Goal: Task Accomplishment & Management: Manage account settings

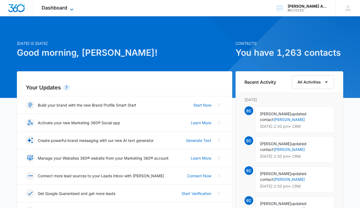
click at [72, 9] on icon at bounding box center [71, 9] width 3 height 2
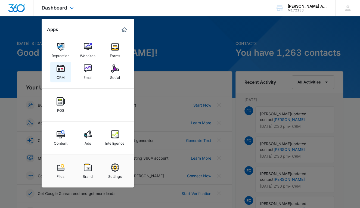
click at [61, 71] on img at bounding box center [61, 68] width 8 height 8
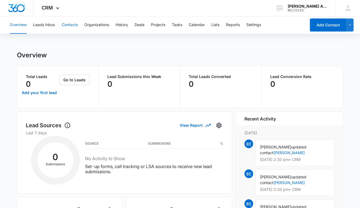
click at [72, 25] on button "Contacts" at bounding box center [70, 24] width 16 height 17
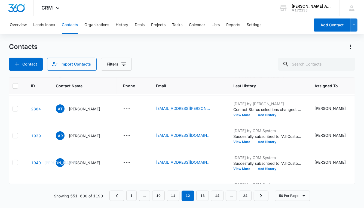
scroll to position [1049, 0]
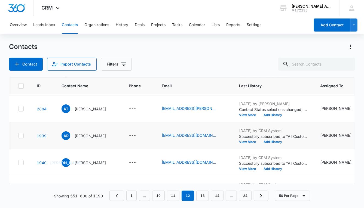
click at [22, 134] on icon at bounding box center [20, 135] width 5 height 5
click at [18, 136] on input "checkbox" at bounding box center [18, 136] width 0 height 0
checkbox input "true"
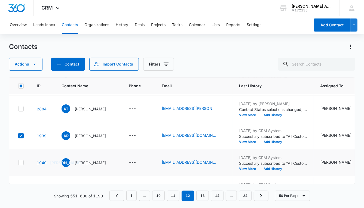
click at [22, 162] on icon at bounding box center [20, 162] width 5 height 5
click at [18, 163] on input "checkbox" at bounding box center [18, 163] width 0 height 0
checkbox input "true"
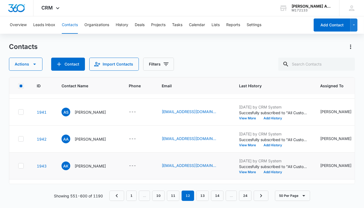
scroll to position [1143, 0]
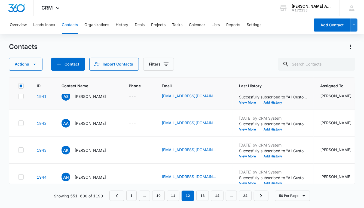
click at [22, 96] on icon at bounding box center [20, 96] width 5 height 5
click at [18, 96] on input "checkbox" at bounding box center [18, 96] width 0 height 0
checkbox input "true"
click at [21, 125] on div at bounding box center [20, 123] width 5 height 5
click at [18, 124] on input "checkbox" at bounding box center [18, 123] width 0 height 0
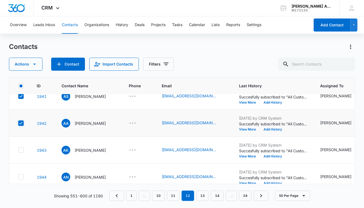
checkbox input "true"
click at [23, 151] on icon at bounding box center [20, 150] width 5 height 5
click at [18, 150] on input "checkbox" at bounding box center [18, 150] width 0 height 0
checkbox input "true"
click at [21, 175] on icon at bounding box center [20, 177] width 5 height 5
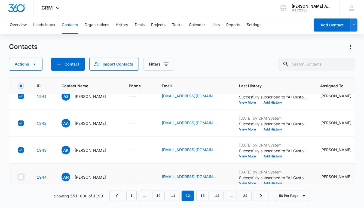
click at [18, 177] on input "checkbox" at bounding box center [18, 177] width 0 height 0
checkbox input "true"
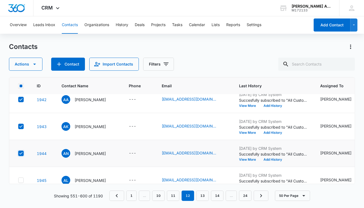
scroll to position [1223, 0]
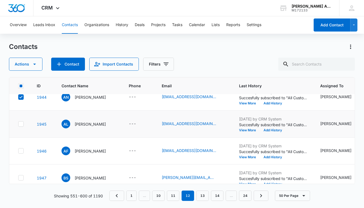
click at [24, 124] on td at bounding box center [19, 124] width 21 height 27
click at [26, 150] on td at bounding box center [19, 151] width 21 height 27
click at [22, 123] on icon at bounding box center [20, 124] width 5 height 5
click at [18, 124] on input "checkbox" at bounding box center [18, 124] width 0 height 0
checkbox input "true"
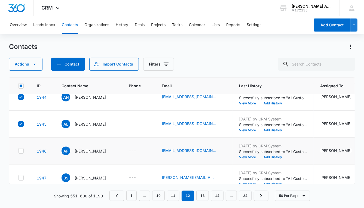
click at [20, 150] on icon at bounding box center [20, 151] width 5 height 5
click at [18, 151] on input "checkbox" at bounding box center [18, 151] width 0 height 0
checkbox input "true"
click at [23, 176] on icon at bounding box center [20, 177] width 5 height 5
click at [18, 178] on input "checkbox" at bounding box center [18, 178] width 0 height 0
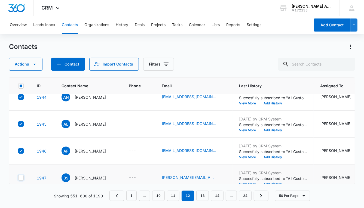
checkbox input "true"
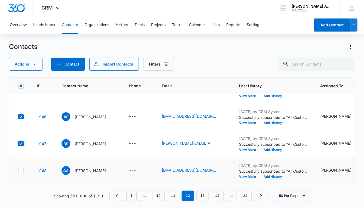
scroll to position [1260, 0]
click at [20, 169] on icon at bounding box center [20, 170] width 3 height 2
click at [18, 171] on input "checkbox" at bounding box center [18, 171] width 0 height 0
checkbox input "true"
click at [33, 64] on icon "button" at bounding box center [34, 64] width 3 height 1
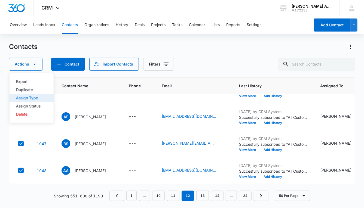
click at [29, 98] on div "Assign Type" at bounding box center [28, 98] width 24 height 4
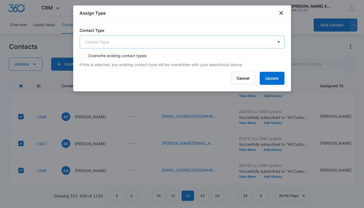
click at [125, 41] on body "CRM Apps Reputation Websites Forms CRM Email Social POS Content Ads Intelligenc…" at bounding box center [182, 104] width 364 height 208
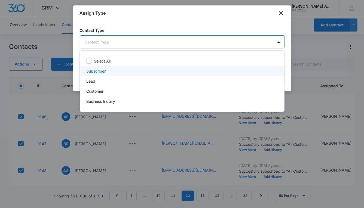
click at [99, 70] on p "Subscriber" at bounding box center [95, 71] width 19 height 6
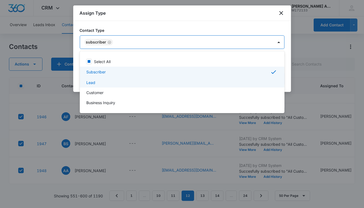
click at [95, 83] on p "Lead" at bounding box center [90, 83] width 9 height 6
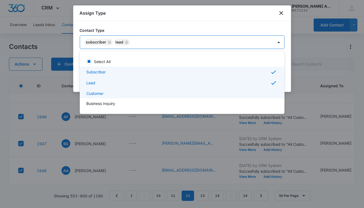
click at [96, 94] on p "Customer" at bounding box center [94, 94] width 17 height 6
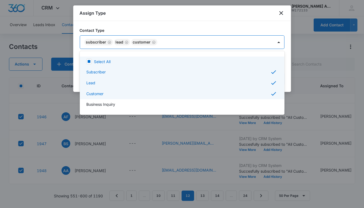
click at [233, 41] on div at bounding box center [182, 104] width 364 height 208
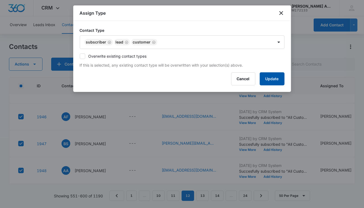
click at [265, 82] on button "Update" at bounding box center [272, 78] width 25 height 13
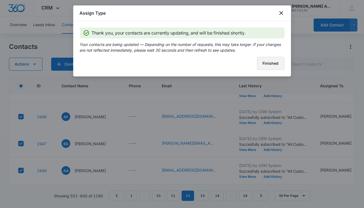
click at [264, 64] on button "Finished" at bounding box center [270, 63] width 27 height 13
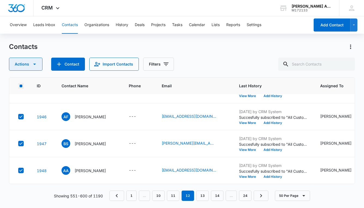
click at [36, 64] on icon "button" at bounding box center [34, 64] width 7 height 7
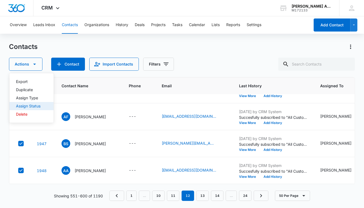
click at [38, 105] on div "Assign Status" at bounding box center [28, 106] width 24 height 4
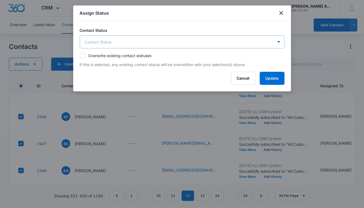
click at [144, 46] on body "CRM Apps Reputation Websites Forms CRM Email Social POS Content Ads Intelligenc…" at bounding box center [182, 104] width 364 height 208
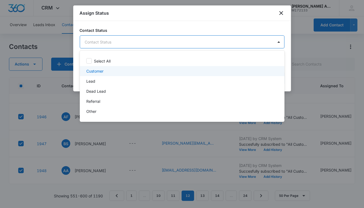
drag, startPoint x: 98, startPoint y: 72, endPoint x: 97, endPoint y: 75, distance: 3.4
click at [98, 72] on p "Customer" at bounding box center [94, 71] width 17 height 6
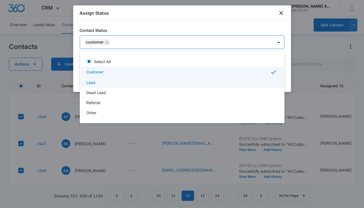
click at [94, 83] on p "Lead" at bounding box center [90, 83] width 9 height 6
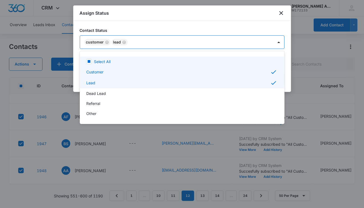
click at [187, 42] on div at bounding box center [182, 104] width 364 height 208
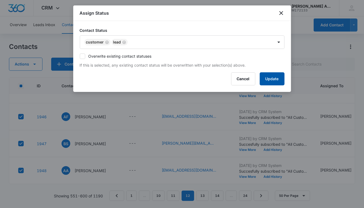
click at [267, 80] on button "Update" at bounding box center [272, 78] width 25 height 13
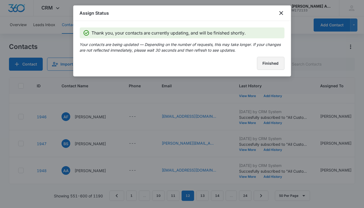
click at [261, 66] on button "Finished" at bounding box center [270, 63] width 27 height 13
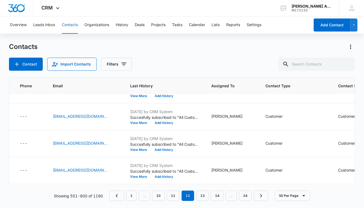
scroll to position [1260, 118]
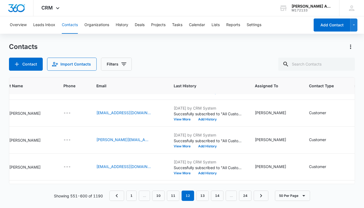
scroll to position [1072, 0]
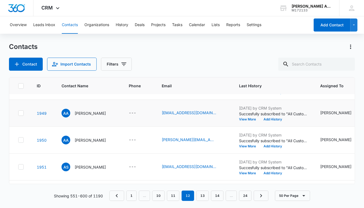
click at [22, 113] on icon at bounding box center [20, 113] width 5 height 5
click at [18, 113] on input "checkbox" at bounding box center [18, 113] width 0 height 0
checkbox input "true"
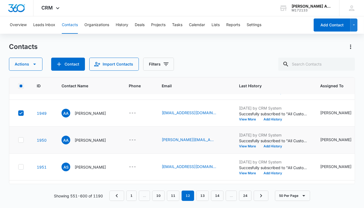
drag, startPoint x: 20, startPoint y: 138, endPoint x: 21, endPoint y: 141, distance: 3.5
click at [20, 138] on icon at bounding box center [20, 140] width 5 height 5
click at [18, 140] on input "checkbox" at bounding box center [18, 140] width 0 height 0
checkbox input "true"
click at [21, 164] on label at bounding box center [21, 166] width 6 height 5
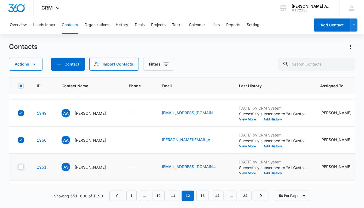
click at [18, 167] on input "checkbox" at bounding box center [18, 167] width 0 height 0
checkbox input "true"
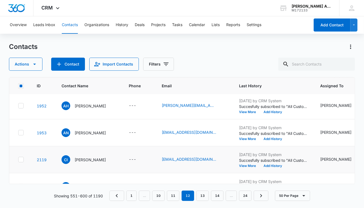
scroll to position [1161, 0]
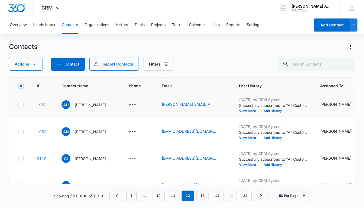
click at [19, 104] on icon at bounding box center [20, 104] width 5 height 5
click at [18, 105] on input "checkbox" at bounding box center [18, 105] width 0 height 0
checkbox input "true"
click at [21, 131] on icon at bounding box center [20, 131] width 5 height 5
click at [18, 132] on input "checkbox" at bounding box center [18, 132] width 0 height 0
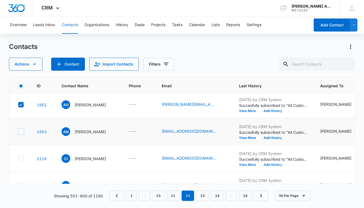
checkbox input "true"
click at [21, 158] on icon at bounding box center [20, 158] width 5 height 5
click at [18, 159] on input "checkbox" at bounding box center [18, 159] width 0 height 0
checkbox input "true"
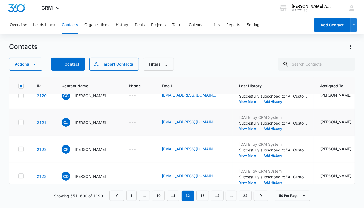
scroll to position [1250, 0]
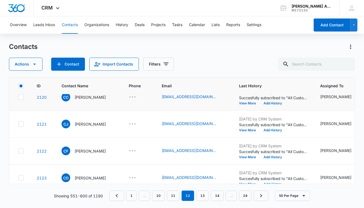
click at [21, 97] on icon at bounding box center [20, 97] width 5 height 5
click at [18, 97] on input "checkbox" at bounding box center [18, 97] width 0 height 0
checkbox input "true"
click at [21, 124] on icon at bounding box center [20, 124] width 5 height 5
click at [18, 124] on input "checkbox" at bounding box center [18, 124] width 0 height 0
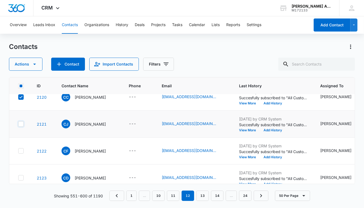
checkbox input "true"
click at [21, 149] on icon at bounding box center [20, 151] width 5 height 5
click at [18, 151] on input "checkbox" at bounding box center [18, 151] width 0 height 0
checkbox input "true"
click at [23, 175] on div at bounding box center [20, 177] width 5 height 5
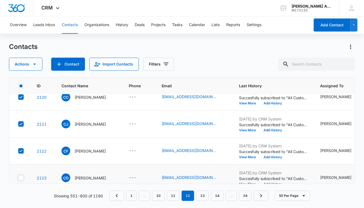
click at [18, 178] on input "checkbox" at bounding box center [18, 178] width 0 height 0
checkbox input "true"
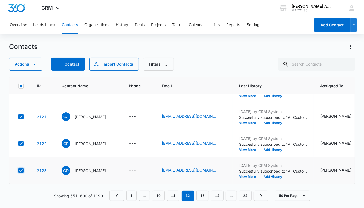
scroll to position [1260, 0]
click at [23, 64] on button "Actions" at bounding box center [25, 64] width 33 height 13
click at [27, 98] on div "Assign Type" at bounding box center [28, 98] width 24 height 4
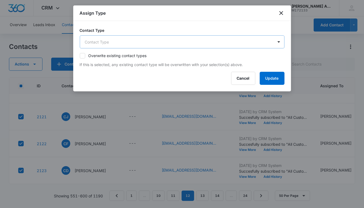
click at [128, 41] on body "CRM Apps Reputation Websites Forms CRM Email Social POS Content Ads Intelligenc…" at bounding box center [182, 104] width 364 height 208
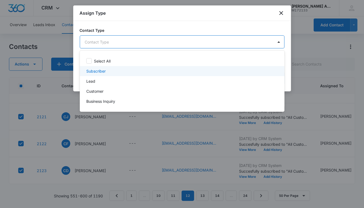
click at [97, 72] on p "Subscriber" at bounding box center [95, 71] width 19 height 6
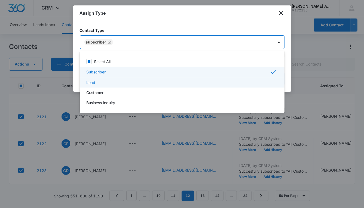
click at [94, 81] on p "Lead" at bounding box center [90, 83] width 9 height 6
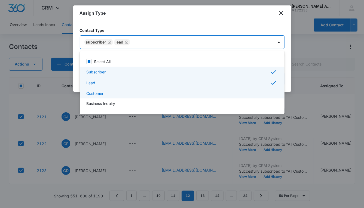
click at [95, 92] on p "Customer" at bounding box center [94, 94] width 17 height 6
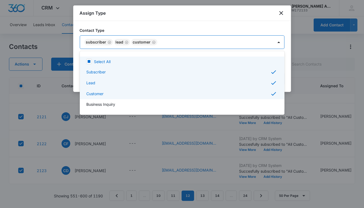
click at [178, 39] on div at bounding box center [182, 104] width 364 height 208
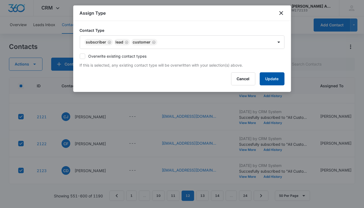
click at [270, 80] on button "Update" at bounding box center [272, 78] width 25 height 13
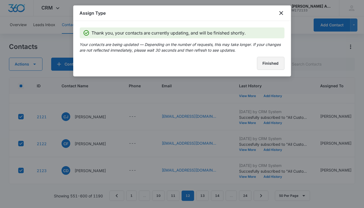
click at [261, 64] on button "Finished" at bounding box center [270, 63] width 27 height 13
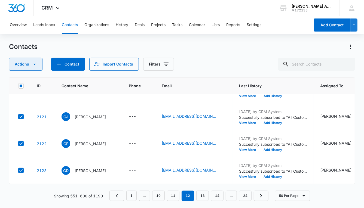
click at [34, 64] on icon "button" at bounding box center [34, 64] width 3 height 1
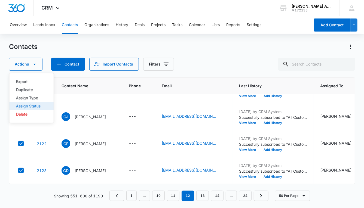
click at [33, 106] on div "Assign Status" at bounding box center [28, 106] width 24 height 4
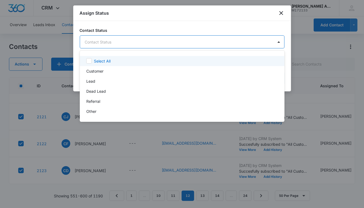
click at [129, 43] on body "CRM Apps Reputation Websites Forms CRM Email Social POS Content Ads Intelligenc…" at bounding box center [182, 104] width 364 height 208
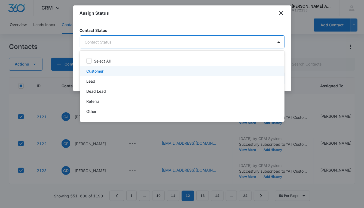
click at [93, 72] on p "Customer" at bounding box center [94, 71] width 17 height 6
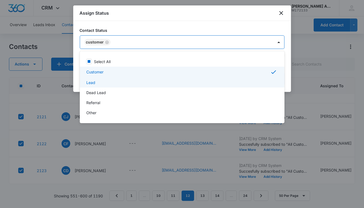
click at [92, 83] on p "Lead" at bounding box center [90, 83] width 9 height 6
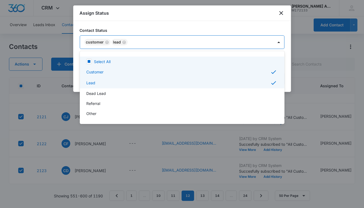
click at [183, 46] on div at bounding box center [182, 104] width 364 height 208
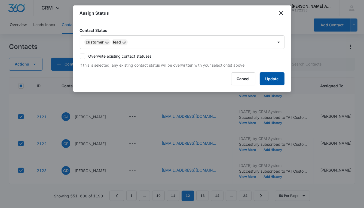
click at [262, 77] on button "Update" at bounding box center [272, 78] width 25 height 13
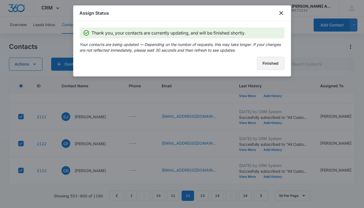
click at [267, 63] on button "Finished" at bounding box center [270, 63] width 27 height 13
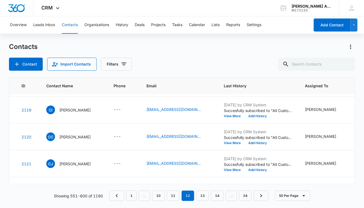
scroll to position [1075, 0]
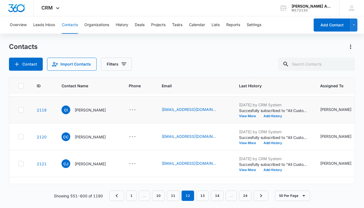
click at [20, 109] on icon at bounding box center [20, 110] width 3 height 2
click at [18, 110] on input "checkbox" at bounding box center [18, 110] width 0 height 0
checkbox input "true"
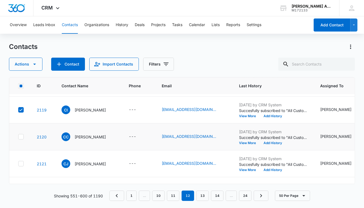
click at [21, 136] on icon at bounding box center [20, 136] width 5 height 5
click at [18, 137] on input "checkbox" at bounding box center [18, 137] width 0 height 0
checkbox input "true"
click at [21, 163] on icon at bounding box center [20, 163] width 5 height 5
click at [18, 164] on input "checkbox" at bounding box center [18, 164] width 0 height 0
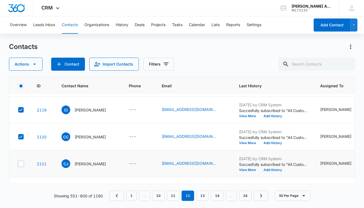
checkbox input "true"
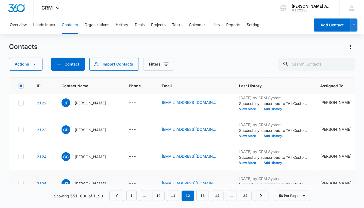
scroll to position [1162, 0]
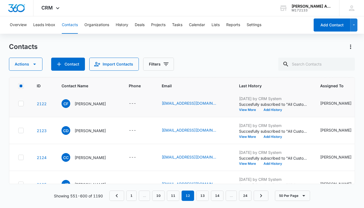
click at [20, 104] on icon at bounding box center [20, 103] width 5 height 5
click at [18, 104] on input "checkbox" at bounding box center [18, 104] width 0 height 0
checkbox input "true"
click at [21, 128] on icon at bounding box center [20, 130] width 5 height 5
click at [18, 131] on input "checkbox" at bounding box center [18, 131] width 0 height 0
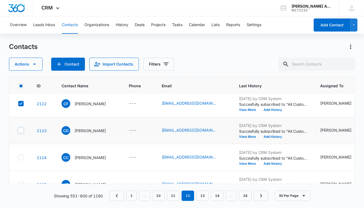
checkbox input "true"
click at [23, 156] on icon at bounding box center [20, 157] width 5 height 5
click at [18, 158] on input "checkbox" at bounding box center [18, 158] width 0 height 0
checkbox input "true"
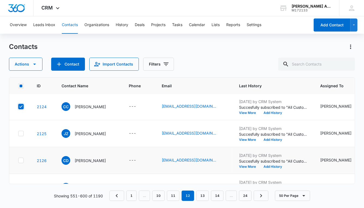
scroll to position [1217, 0]
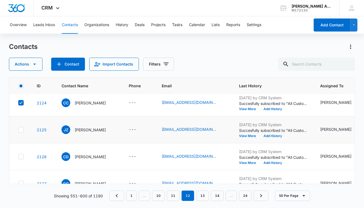
click at [21, 129] on icon at bounding box center [20, 129] width 3 height 2
click at [18, 130] on input "checkbox" at bounding box center [18, 130] width 0 height 0
checkbox input "true"
click at [23, 154] on div at bounding box center [20, 156] width 5 height 5
click at [18, 157] on input "checkbox" at bounding box center [18, 157] width 0 height 0
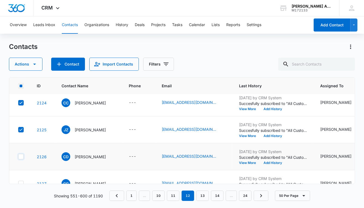
checkbox input "true"
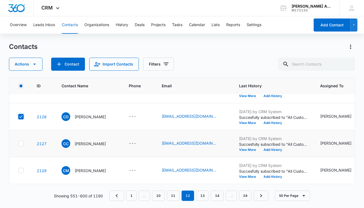
scroll to position [1260, 0]
click at [21, 141] on icon at bounding box center [20, 143] width 5 height 5
click at [18, 144] on input "checkbox" at bounding box center [18, 144] width 0 height 0
checkbox input "true"
click at [22, 168] on icon at bounding box center [20, 170] width 5 height 5
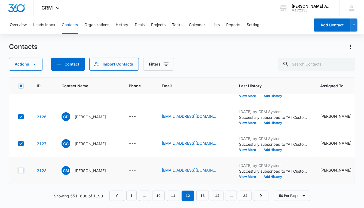
click at [18, 171] on input "checkbox" at bounding box center [18, 171] width 0 height 0
checkbox input "true"
click at [34, 64] on icon "button" at bounding box center [34, 64] width 3 height 1
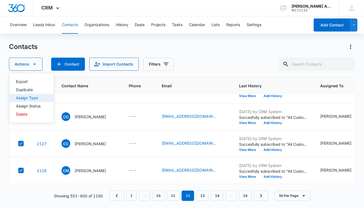
click at [27, 97] on div "Assign Type" at bounding box center [28, 98] width 24 height 4
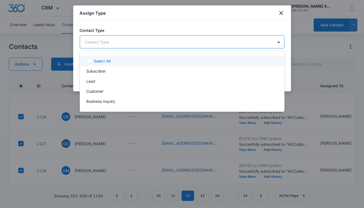
click at [136, 41] on body "CRM Apps Reputation Websites Forms CRM Email Social POS Content Ads Intelligenc…" at bounding box center [182, 104] width 364 height 208
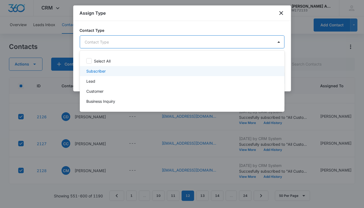
click at [98, 71] on p "Subscriber" at bounding box center [95, 71] width 19 height 6
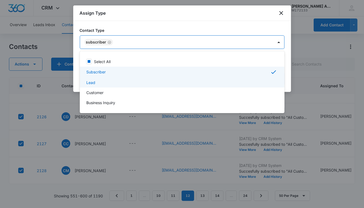
click at [93, 81] on p "Lead" at bounding box center [90, 83] width 9 height 6
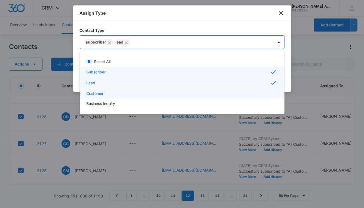
click at [94, 95] on p "Customer" at bounding box center [94, 94] width 17 height 6
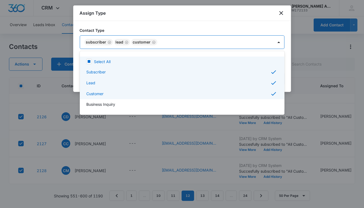
click at [191, 39] on div at bounding box center [182, 104] width 364 height 208
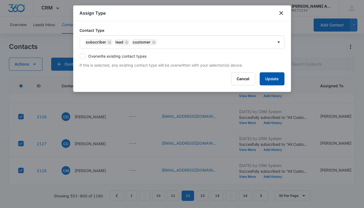
click at [269, 79] on button "Update" at bounding box center [272, 78] width 25 height 13
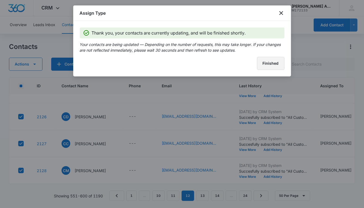
click at [260, 61] on button "Finished" at bounding box center [270, 63] width 27 height 13
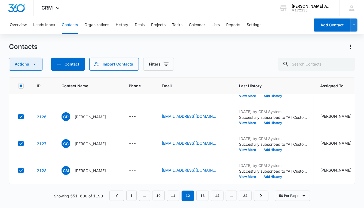
click at [27, 64] on button "Actions" at bounding box center [25, 64] width 33 height 13
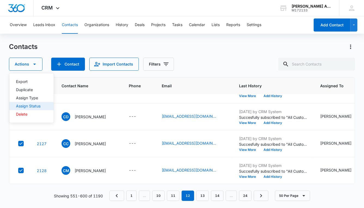
click at [27, 106] on div "Assign Status" at bounding box center [28, 106] width 24 height 4
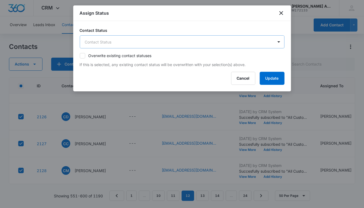
click at [145, 39] on body "CRM Apps Reputation Websites Forms CRM Email Social POS Content Ads Intelligenc…" at bounding box center [182, 104] width 364 height 208
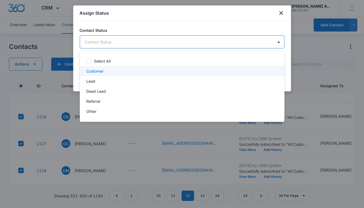
drag, startPoint x: 100, startPoint y: 71, endPoint x: 99, endPoint y: 74, distance: 2.8
click at [100, 72] on p "Customer" at bounding box center [94, 71] width 17 height 6
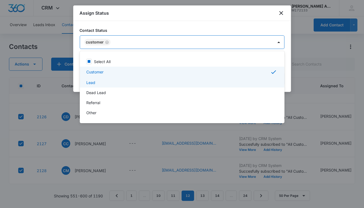
click at [93, 81] on p "Lead" at bounding box center [90, 83] width 9 height 6
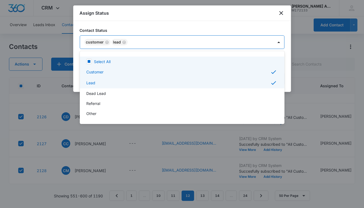
drag, startPoint x: 210, startPoint y: 44, endPoint x: 212, endPoint y: 47, distance: 3.3
click at [210, 44] on div at bounding box center [182, 104] width 364 height 208
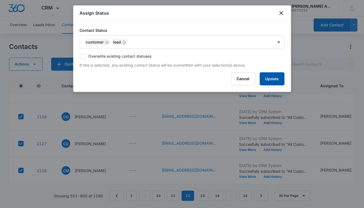
click at [269, 82] on button "Update" at bounding box center [272, 78] width 25 height 13
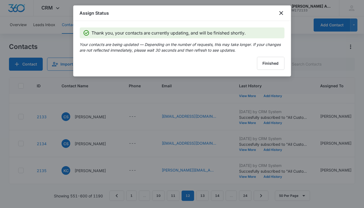
scroll to position [1125, 0]
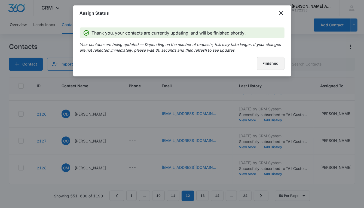
click at [261, 65] on button "Finished" at bounding box center [270, 63] width 27 height 13
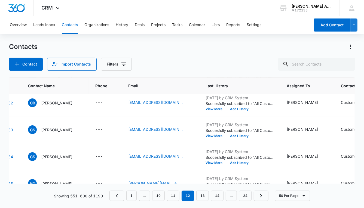
scroll to position [1109, 0]
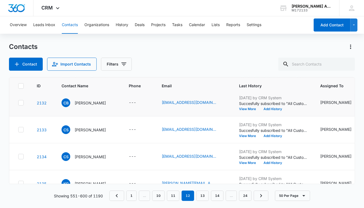
click at [21, 104] on icon at bounding box center [20, 102] width 5 height 5
click at [18, 103] on input "checkbox" at bounding box center [18, 103] width 0 height 0
checkbox input "true"
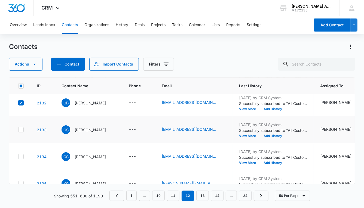
click at [21, 131] on icon at bounding box center [20, 129] width 5 height 5
click at [18, 130] on input "checkbox" at bounding box center [18, 130] width 0 height 0
checkbox input "true"
click at [21, 157] on icon at bounding box center [20, 156] width 5 height 5
click at [18, 157] on input "checkbox" at bounding box center [18, 157] width 0 height 0
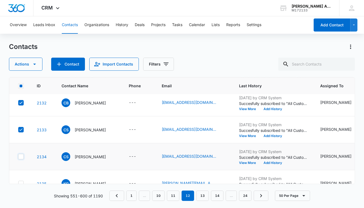
checkbox input "true"
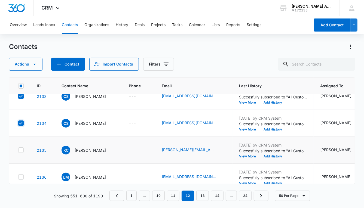
scroll to position [1149, 0]
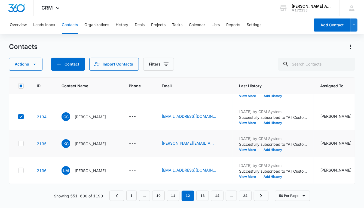
click at [20, 146] on td at bounding box center [19, 143] width 21 height 27
click at [20, 144] on icon at bounding box center [20, 143] width 5 height 5
click at [18, 144] on input "checkbox" at bounding box center [18, 144] width 0 height 0
checkbox input "true"
click at [23, 168] on icon at bounding box center [20, 170] width 5 height 5
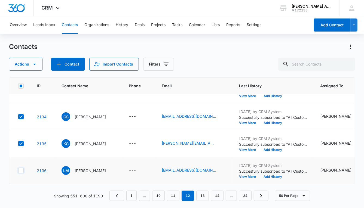
click at [18, 171] on input "checkbox" at bounding box center [18, 171] width 0 height 0
checkbox input "true"
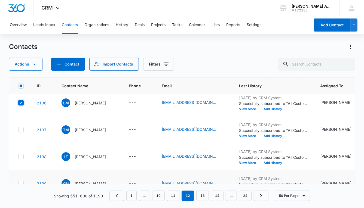
scroll to position [1211, 0]
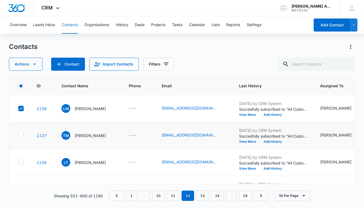
click at [22, 135] on icon at bounding box center [20, 135] width 5 height 5
click at [18, 135] on input "checkbox" at bounding box center [18, 135] width 0 height 0
checkbox input "true"
click at [22, 160] on icon at bounding box center [20, 162] width 5 height 5
click at [18, 162] on input "checkbox" at bounding box center [18, 162] width 0 height 0
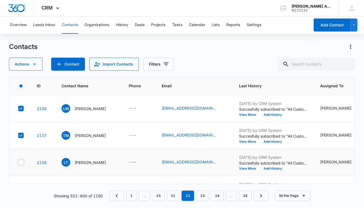
checkbox input "true"
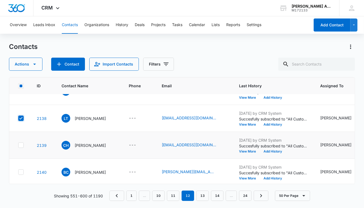
scroll to position [1260, 0]
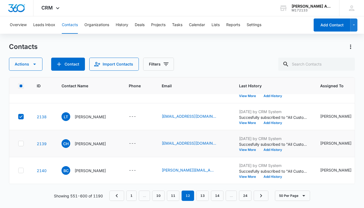
click at [22, 144] on td at bounding box center [19, 143] width 21 height 27
click at [21, 141] on icon at bounding box center [20, 143] width 5 height 5
click at [18, 144] on input "checkbox" at bounding box center [18, 144] width 0 height 0
checkbox input "true"
click at [21, 168] on icon at bounding box center [20, 170] width 5 height 5
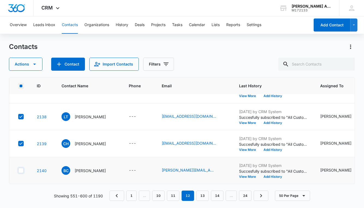
click at [18, 171] on input "checkbox" at bounding box center [18, 171] width 0 height 0
checkbox input "true"
click at [35, 64] on icon "button" at bounding box center [34, 64] width 3 height 1
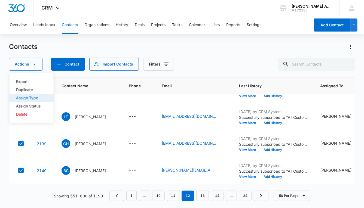
click at [29, 97] on div "Assign Type" at bounding box center [28, 98] width 24 height 4
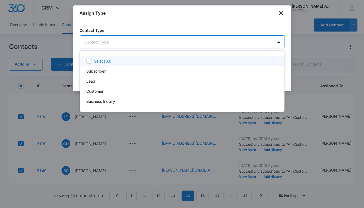
click at [110, 43] on body "CRM Apps Reputation Websites Forms CRM Email Social POS Content Ads Intelligenc…" at bounding box center [182, 104] width 364 height 208
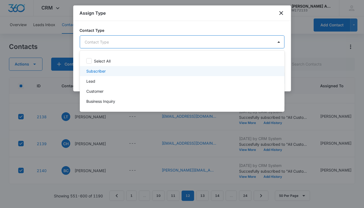
click at [100, 68] on div "Subscriber" at bounding box center [182, 71] width 205 height 10
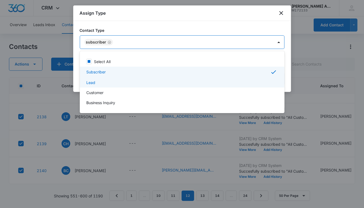
click at [92, 81] on p "Lead" at bounding box center [90, 83] width 9 height 6
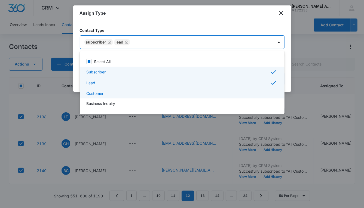
click at [95, 93] on p "Customer" at bounding box center [94, 94] width 17 height 6
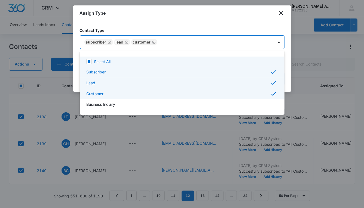
click at [178, 42] on div at bounding box center [182, 104] width 364 height 208
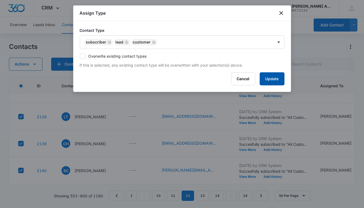
click at [270, 80] on button "Update" at bounding box center [272, 78] width 25 height 13
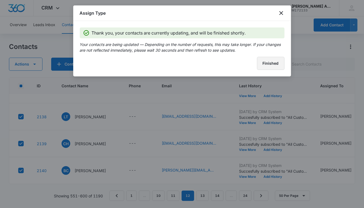
click at [264, 66] on button "Finished" at bounding box center [270, 63] width 27 height 13
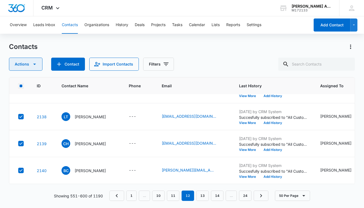
click at [35, 65] on icon "button" at bounding box center [34, 64] width 7 height 7
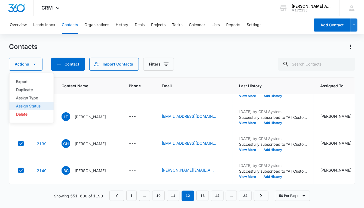
click at [36, 107] on div "Assign Status" at bounding box center [28, 106] width 24 height 4
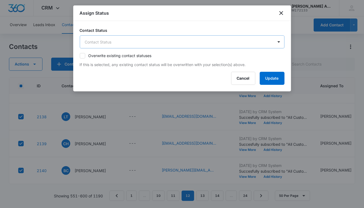
click at [133, 39] on body "CRM Apps Reputation Websites Forms CRM Email Social POS Content Ads Intelligenc…" at bounding box center [182, 104] width 364 height 208
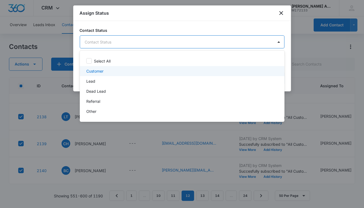
click at [99, 69] on p "Customer" at bounding box center [94, 71] width 17 height 6
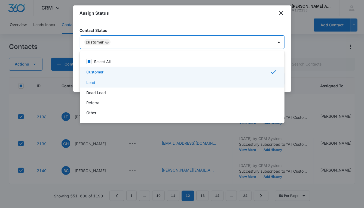
click at [97, 84] on div "Lead" at bounding box center [181, 83] width 190 height 6
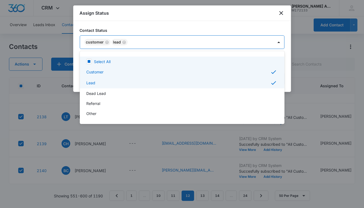
click at [233, 45] on div at bounding box center [182, 104] width 364 height 208
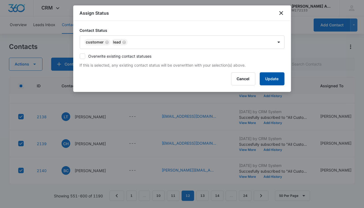
click at [270, 81] on button "Update" at bounding box center [272, 78] width 25 height 13
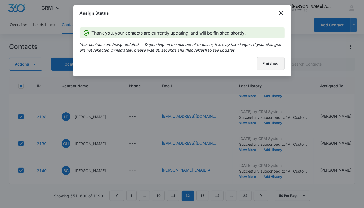
click at [258, 64] on button "Finished" at bounding box center [270, 63] width 27 height 13
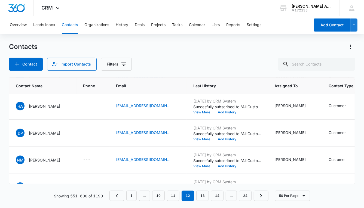
scroll to position [1079, 0]
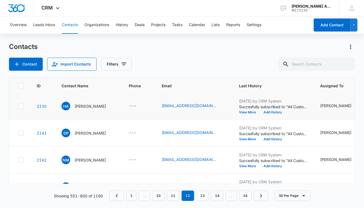
click at [21, 106] on icon at bounding box center [20, 106] width 5 height 5
click at [18, 106] on input "checkbox" at bounding box center [18, 106] width 0 height 0
checkbox input "true"
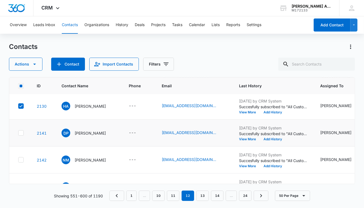
click at [21, 134] on icon at bounding box center [20, 133] width 5 height 5
click at [18, 133] on input "checkbox" at bounding box center [18, 133] width 0 height 0
checkbox input "true"
click at [19, 158] on icon at bounding box center [20, 160] width 5 height 5
click at [18, 160] on input "checkbox" at bounding box center [18, 160] width 0 height 0
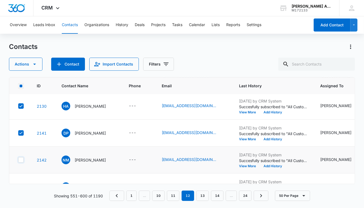
checkbox input "true"
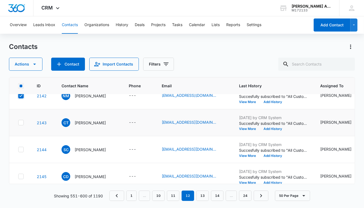
scroll to position [1146, 0]
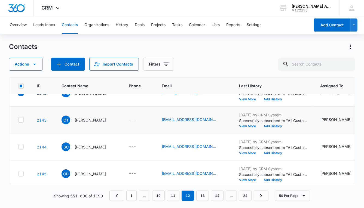
click at [20, 119] on icon at bounding box center [20, 120] width 3 height 2
click at [18, 120] on input "checkbox" at bounding box center [18, 120] width 0 height 0
checkbox input "true"
click at [22, 146] on icon at bounding box center [20, 146] width 5 height 5
click at [18, 147] on input "checkbox" at bounding box center [18, 147] width 0 height 0
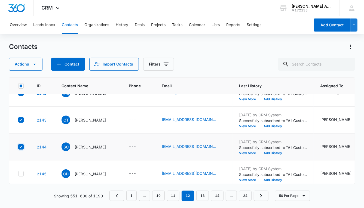
checkbox input "true"
click at [22, 172] on icon at bounding box center [20, 173] width 5 height 5
click at [18, 174] on input "checkbox" at bounding box center [18, 174] width 0 height 0
checkbox input "true"
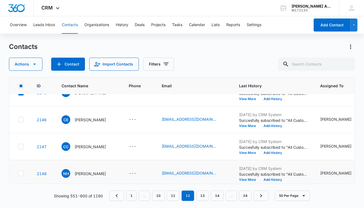
scroll to position [1228, 0]
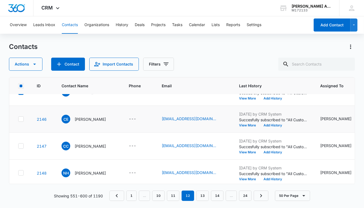
drag, startPoint x: 22, startPoint y: 119, endPoint x: 22, endPoint y: 128, distance: 8.4
click at [22, 119] on icon at bounding box center [20, 119] width 5 height 5
click at [18, 119] on input "checkbox" at bounding box center [18, 119] width 0 height 0
checkbox input "true"
click at [23, 144] on icon at bounding box center [20, 146] width 5 height 5
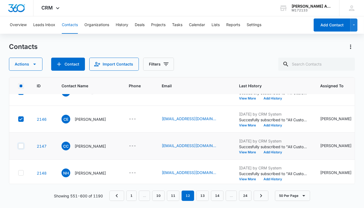
click at [18, 146] on input "checkbox" at bounding box center [18, 146] width 0 height 0
checkbox input "true"
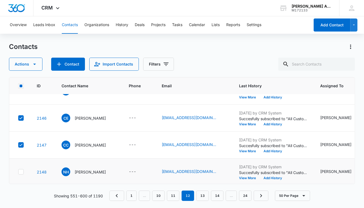
click at [23, 171] on icon at bounding box center [20, 171] width 5 height 5
click at [18, 172] on input "checkbox" at bounding box center [18, 172] width 0 height 0
checkbox input "true"
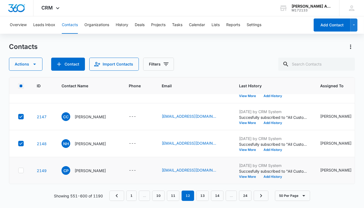
click at [22, 168] on icon at bounding box center [20, 170] width 5 height 5
click at [18, 171] on input "checkbox" at bounding box center [18, 171] width 0 height 0
checkbox input "true"
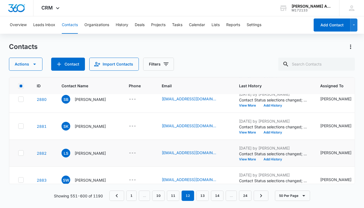
scroll to position [948, 0]
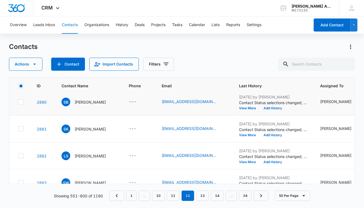
click at [21, 103] on icon at bounding box center [20, 102] width 5 height 5
click at [18, 102] on input "checkbox" at bounding box center [18, 102] width 0 height 0
checkbox input "true"
click at [21, 125] on td at bounding box center [19, 129] width 21 height 27
click at [19, 143] on td at bounding box center [19, 156] width 21 height 27
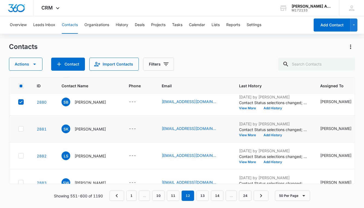
click at [21, 128] on icon at bounding box center [20, 129] width 3 height 2
click at [18, 129] on input "checkbox" at bounding box center [18, 129] width 0 height 0
checkbox input "true"
click at [22, 153] on icon at bounding box center [20, 155] width 5 height 5
click at [18, 156] on input "checkbox" at bounding box center [18, 156] width 0 height 0
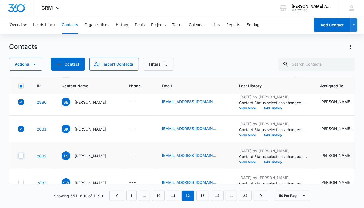
checkbox input "true"
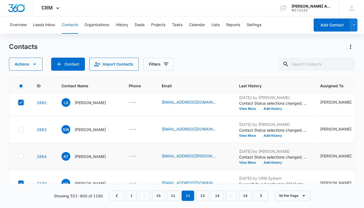
scroll to position [1003, 0]
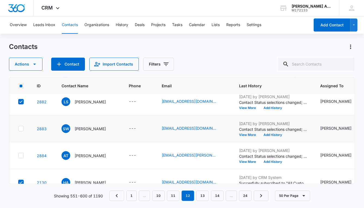
click at [23, 128] on icon at bounding box center [20, 128] width 5 height 5
click at [18, 129] on input "checkbox" at bounding box center [18, 129] width 0 height 0
checkbox input "true"
click at [22, 151] on td at bounding box center [19, 155] width 21 height 27
click at [19, 153] on icon at bounding box center [20, 155] width 5 height 5
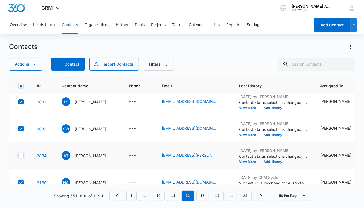
click at [18, 156] on input "checkbox" at bounding box center [18, 156] width 0 height 0
checkbox input "true"
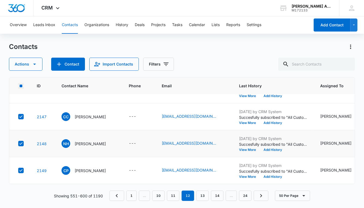
scroll to position [1260, 0]
click at [122, 114] on td "CC Cathy Cooper" at bounding box center [88, 116] width 67 height 27
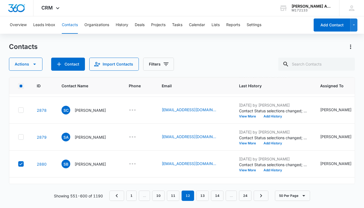
scroll to position [886, 0]
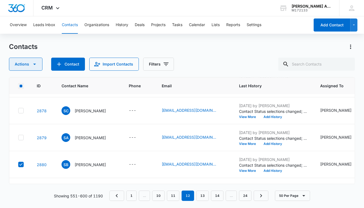
click at [36, 64] on icon "button" at bounding box center [34, 64] width 7 height 7
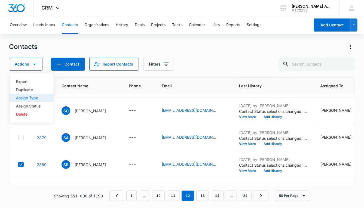
click at [30, 97] on div "Assign Type" at bounding box center [28, 98] width 24 height 4
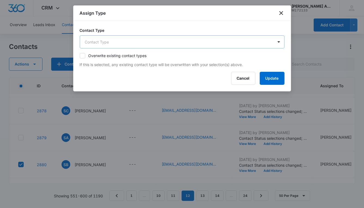
click at [162, 42] on body "CRM Apps Reputation Websites Forms CRM Email Social POS Content Ads Intelligenc…" at bounding box center [182, 104] width 364 height 208
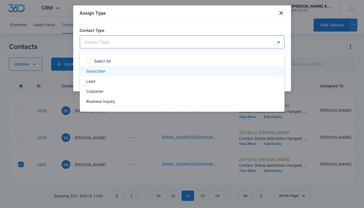
click at [102, 71] on p "Subscriber" at bounding box center [95, 71] width 19 height 6
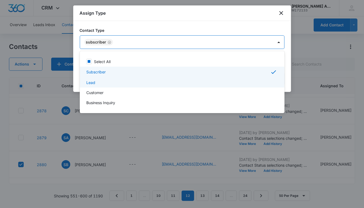
click at [95, 81] on p "Lead" at bounding box center [90, 83] width 9 height 6
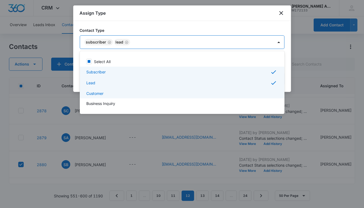
click at [101, 92] on p "Customer" at bounding box center [94, 94] width 17 height 6
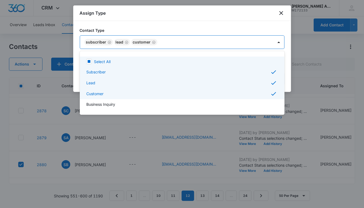
drag, startPoint x: 266, startPoint y: 40, endPoint x: 270, endPoint y: 47, distance: 8.3
click at [266, 40] on div at bounding box center [182, 104] width 364 height 208
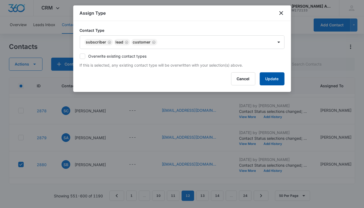
click at [272, 78] on button "Update" at bounding box center [272, 78] width 25 height 13
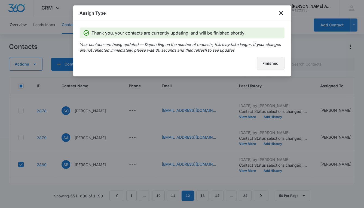
click at [264, 63] on button "Finished" at bounding box center [270, 63] width 27 height 13
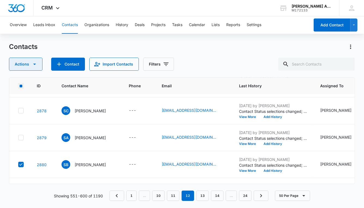
click at [34, 64] on icon "button" at bounding box center [34, 64] width 3 height 1
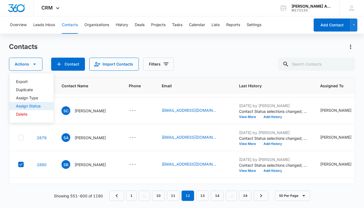
click at [31, 105] on div "Assign Status" at bounding box center [28, 106] width 24 height 4
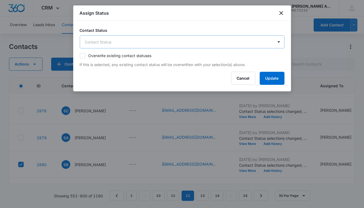
click at [160, 42] on body "CRM Apps Reputation Websites Forms CRM Email Social POS Content Ads Intelligenc…" at bounding box center [182, 104] width 364 height 208
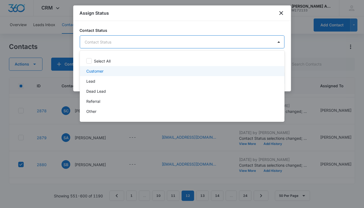
click at [96, 71] on p "Customer" at bounding box center [94, 71] width 17 height 6
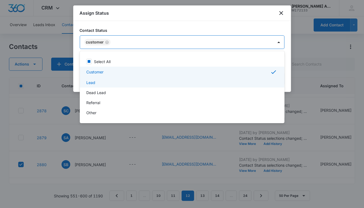
click at [92, 82] on p "Lead" at bounding box center [90, 83] width 9 height 6
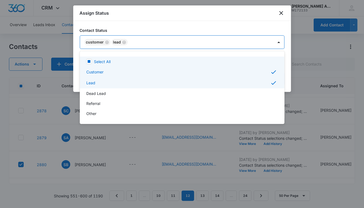
click at [181, 43] on div at bounding box center [182, 104] width 364 height 208
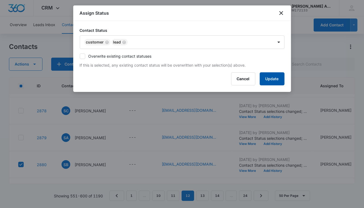
click at [267, 80] on button "Update" at bounding box center [272, 78] width 25 height 13
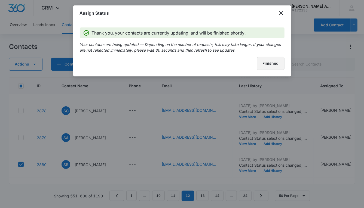
click at [267, 67] on button "Finished" at bounding box center [270, 63] width 27 height 13
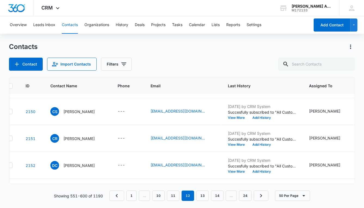
scroll to position [1074, 0]
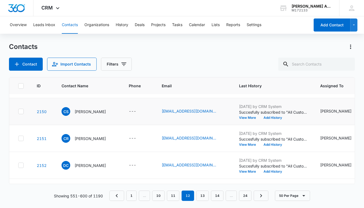
click at [21, 110] on icon at bounding box center [20, 111] width 5 height 5
click at [18, 112] on input "checkbox" at bounding box center [18, 112] width 0 height 0
checkbox input "true"
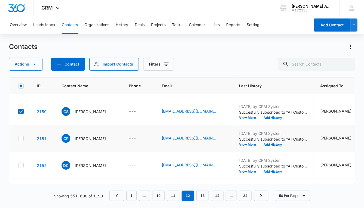
click at [20, 137] on icon at bounding box center [20, 138] width 5 height 5
click at [18, 138] on input "checkbox" at bounding box center [18, 138] width 0 height 0
checkbox input "true"
click at [22, 163] on label at bounding box center [21, 165] width 6 height 5
click at [18, 165] on input "checkbox" at bounding box center [18, 165] width 0 height 0
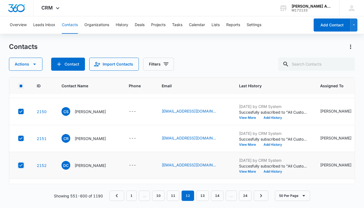
checkbox input "true"
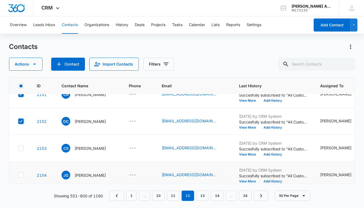
scroll to position [1118, 0]
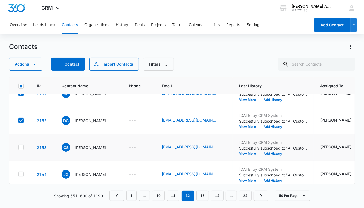
click at [23, 148] on icon at bounding box center [20, 147] width 5 height 5
click at [18, 148] on input "checkbox" at bounding box center [18, 147] width 0 height 0
checkbox input "true"
click at [23, 172] on icon at bounding box center [20, 174] width 5 height 5
click at [18, 174] on input "checkbox" at bounding box center [18, 174] width 0 height 0
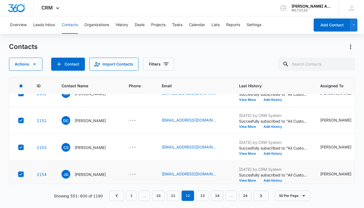
checkbox input "true"
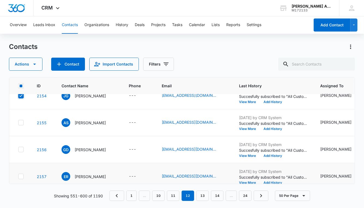
scroll to position [1198, 0]
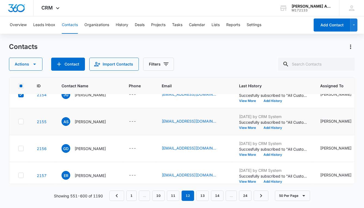
drag, startPoint x: 21, startPoint y: 120, endPoint x: 23, endPoint y: 129, distance: 9.2
click at [21, 120] on icon at bounding box center [20, 121] width 3 height 2
click at [18, 122] on input "checkbox" at bounding box center [18, 122] width 0 height 0
checkbox input "true"
click at [20, 147] on icon at bounding box center [20, 148] width 5 height 5
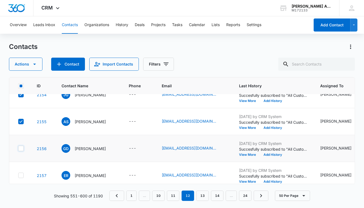
click at [18, 149] on input "checkbox" at bounding box center [18, 149] width 0 height 0
checkbox input "true"
click at [21, 173] on icon at bounding box center [20, 175] width 5 height 5
click at [18, 175] on input "checkbox" at bounding box center [18, 175] width 0 height 0
checkbox input "true"
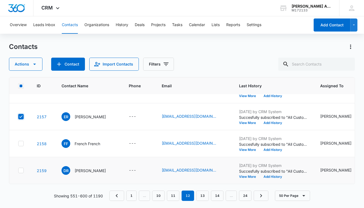
scroll to position [1260, 0]
click at [22, 142] on icon at bounding box center [20, 143] width 5 height 5
click at [18, 144] on input "checkbox" at bounding box center [18, 144] width 0 height 0
checkbox input "true"
click at [20, 169] on icon at bounding box center [20, 170] width 5 height 5
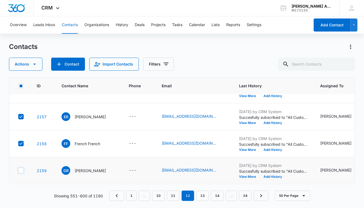
click at [18, 171] on input "checkbox" at bounding box center [18, 171] width 0 height 0
checkbox input "true"
click at [33, 66] on icon "button" at bounding box center [34, 64] width 7 height 7
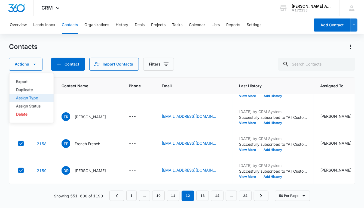
click at [29, 98] on div "Assign Type" at bounding box center [28, 98] width 24 height 4
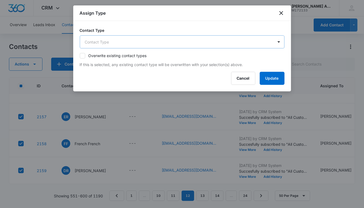
click at [128, 44] on body "CRM Apps Reputation Websites Forms CRM Email Social POS Content Ads Intelligenc…" at bounding box center [182, 104] width 364 height 208
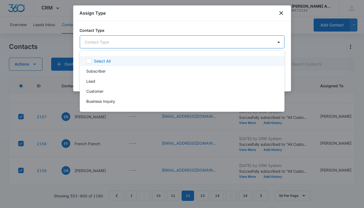
click at [116, 60] on div "Select All" at bounding box center [185, 61] width 183 height 6
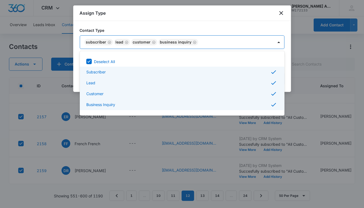
click at [101, 73] on p "Subscriber" at bounding box center [95, 72] width 19 height 6
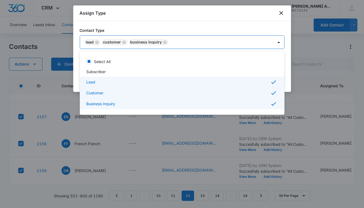
click at [92, 82] on p "Lead" at bounding box center [90, 82] width 9 height 6
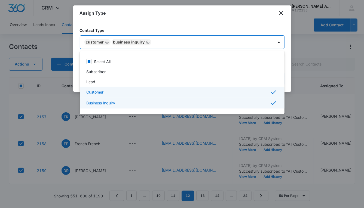
click at [95, 92] on p "Customer" at bounding box center [94, 92] width 17 height 6
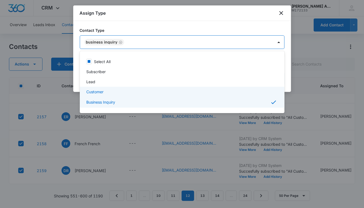
click at [94, 90] on p "Customer" at bounding box center [94, 92] width 17 height 6
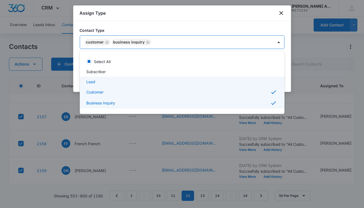
drag, startPoint x: 94, startPoint y: 84, endPoint x: 95, endPoint y: 81, distance: 3.2
click at [94, 84] on p "Lead" at bounding box center [90, 82] width 9 height 6
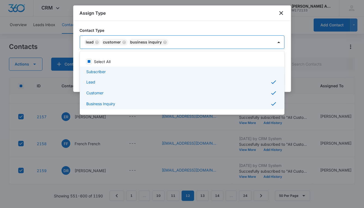
click at [98, 73] on p "Subscriber" at bounding box center [95, 72] width 19 height 6
checkbox input "true"
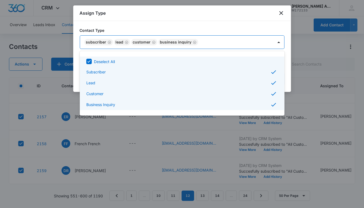
click at [251, 42] on div at bounding box center [182, 104] width 364 height 208
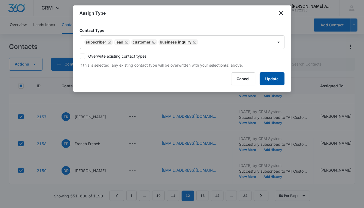
click at [261, 78] on button "Update" at bounding box center [272, 78] width 25 height 13
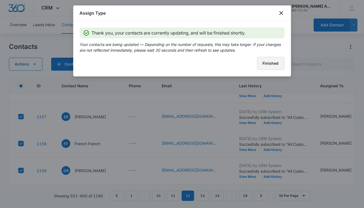
drag, startPoint x: 264, startPoint y: 67, endPoint x: 257, endPoint y: 69, distance: 8.1
click at [264, 67] on button "Finished" at bounding box center [270, 63] width 27 height 13
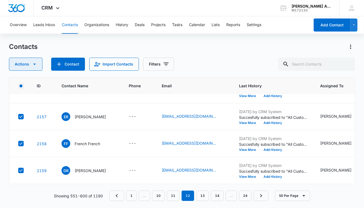
click at [35, 65] on icon "button" at bounding box center [34, 64] width 7 height 7
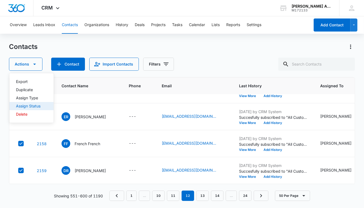
click at [30, 106] on div "Assign Status" at bounding box center [28, 106] width 24 height 4
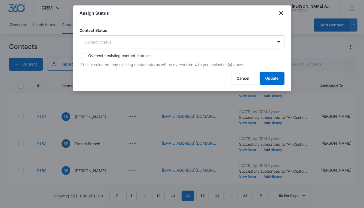
drag, startPoint x: 35, startPoint y: 78, endPoint x: 34, endPoint y: 81, distance: 3.1
click at [34, 81] on div at bounding box center [182, 104] width 364 height 208
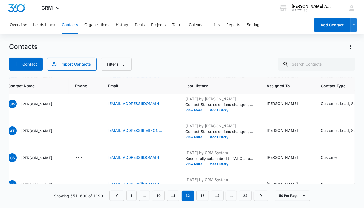
scroll to position [1027, 0]
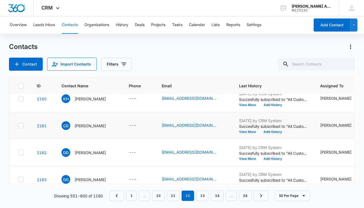
scroll to position [1086, 0]
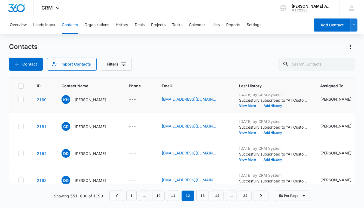
drag, startPoint x: 20, startPoint y: 99, endPoint x: 21, endPoint y: 105, distance: 6.0
click at [20, 99] on icon at bounding box center [20, 99] width 5 height 5
click at [18, 100] on input "checkbox" at bounding box center [18, 100] width 0 height 0
checkbox input "true"
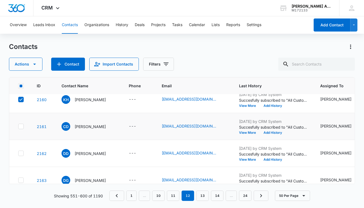
click at [21, 125] on icon at bounding box center [20, 126] width 5 height 5
click at [18, 127] on input "checkbox" at bounding box center [18, 127] width 0 height 0
checkbox input "true"
click at [21, 153] on icon at bounding box center [20, 153] width 5 height 5
click at [18, 153] on input "checkbox" at bounding box center [18, 153] width 0 height 0
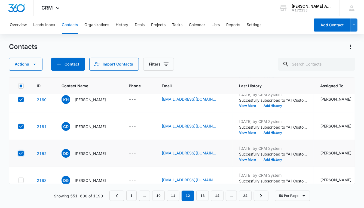
checkbox input "true"
click at [20, 178] on icon at bounding box center [20, 180] width 5 height 5
click at [18, 180] on input "checkbox" at bounding box center [18, 180] width 0 height 0
checkbox input "true"
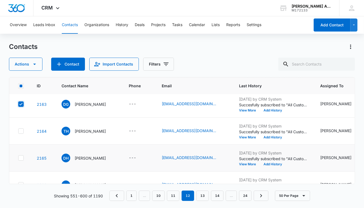
scroll to position [1163, 0]
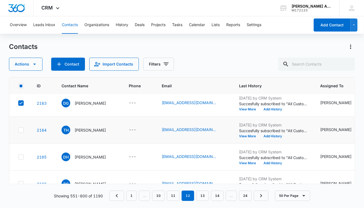
drag, startPoint x: 22, startPoint y: 130, endPoint x: 22, endPoint y: 137, distance: 7.1
click at [22, 130] on icon at bounding box center [20, 130] width 5 height 5
click at [18, 130] on input "checkbox" at bounding box center [18, 130] width 0 height 0
checkbox input "true"
drag, startPoint x: 21, startPoint y: 154, endPoint x: 22, endPoint y: 157, distance: 3.1
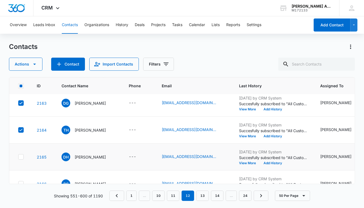
click at [21, 155] on icon at bounding box center [20, 157] width 5 height 5
click at [18, 157] on input "checkbox" at bounding box center [18, 157] width 0 height 0
checkbox input "true"
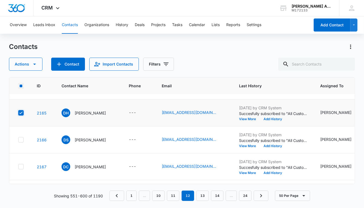
scroll to position [1226, 0]
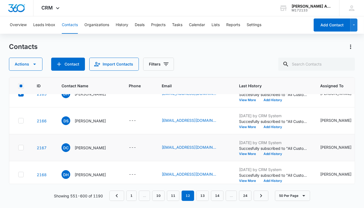
drag, startPoint x: 23, startPoint y: 123, endPoint x: 22, endPoint y: 135, distance: 12.8
click at [22, 131] on td at bounding box center [19, 120] width 21 height 27
click at [22, 140] on td at bounding box center [19, 147] width 21 height 27
click at [21, 121] on icon at bounding box center [20, 120] width 5 height 5
click at [18, 121] on input "checkbox" at bounding box center [18, 121] width 0 height 0
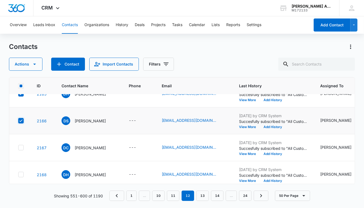
checkbox input "true"
click at [21, 146] on icon at bounding box center [20, 147] width 5 height 5
click at [18, 148] on input "checkbox" at bounding box center [18, 148] width 0 height 0
checkbox input "true"
click at [22, 173] on icon at bounding box center [20, 174] width 5 height 5
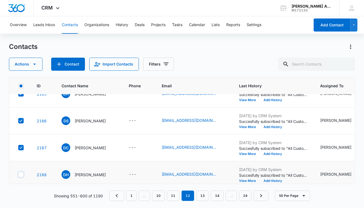
click at [18, 175] on input "checkbox" at bounding box center [18, 175] width 0 height 0
checkbox input "true"
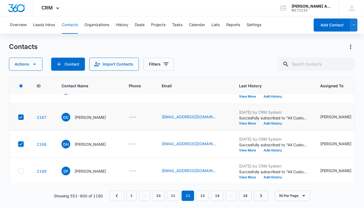
scroll to position [1260, 0]
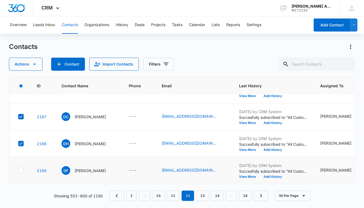
click at [23, 168] on icon at bounding box center [20, 170] width 5 height 5
click at [18, 171] on input "checkbox" at bounding box center [18, 171] width 0 height 0
checkbox input "true"
click at [35, 64] on icon "button" at bounding box center [34, 64] width 7 height 7
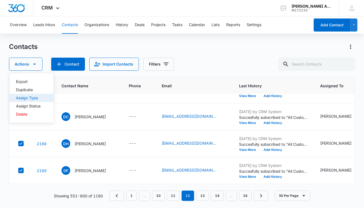
click at [29, 97] on div "Assign Type" at bounding box center [28, 98] width 24 height 4
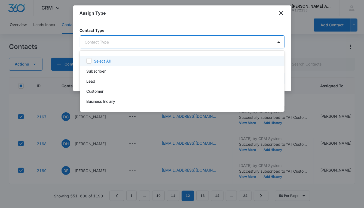
click at [121, 44] on body "CRM Apps Reputation Websites Forms CRM Email Social POS Content Ads Intelligenc…" at bounding box center [182, 104] width 364 height 208
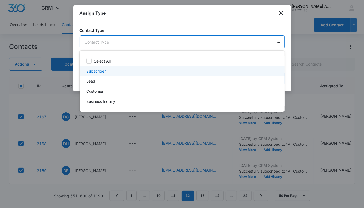
click at [99, 70] on p "Subscriber" at bounding box center [95, 71] width 19 height 6
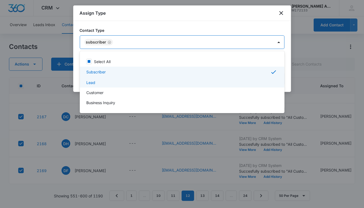
click at [96, 81] on div "Lead" at bounding box center [181, 83] width 190 height 6
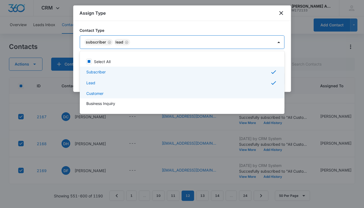
click at [98, 92] on p "Customer" at bounding box center [94, 94] width 17 height 6
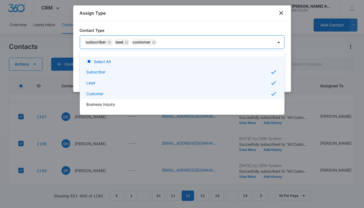
click at [258, 42] on div at bounding box center [182, 104] width 364 height 208
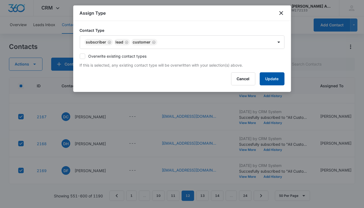
click at [268, 82] on button "Update" at bounding box center [272, 78] width 25 height 13
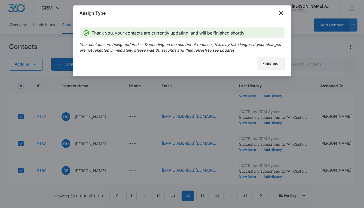
click at [266, 65] on button "Finished" at bounding box center [270, 63] width 27 height 13
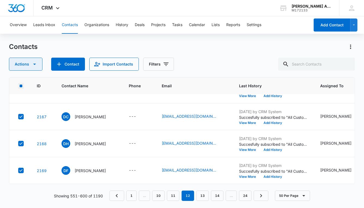
click at [34, 65] on icon "button" at bounding box center [34, 64] width 7 height 7
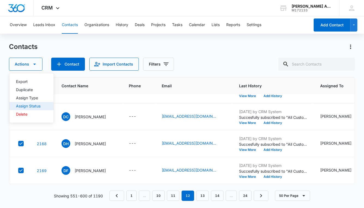
click at [31, 104] on div "Assign Status" at bounding box center [28, 106] width 24 height 4
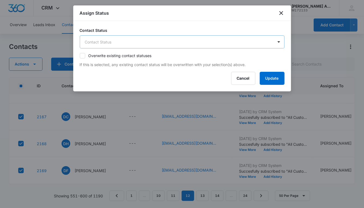
click at [111, 44] on body "CRM Apps Reputation Websites Forms CRM Email Social POS Content Ads Intelligenc…" at bounding box center [182, 104] width 364 height 208
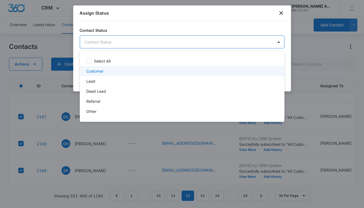
click at [93, 72] on p "Customer" at bounding box center [94, 71] width 17 height 6
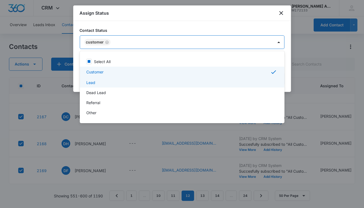
click at [91, 84] on p "Lead" at bounding box center [90, 83] width 9 height 6
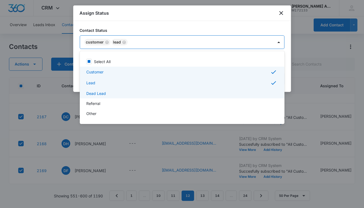
click at [94, 92] on p "Dead Lead" at bounding box center [96, 94] width 20 height 6
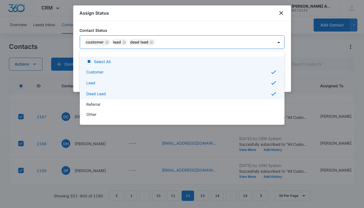
click at [245, 41] on div at bounding box center [182, 104] width 364 height 208
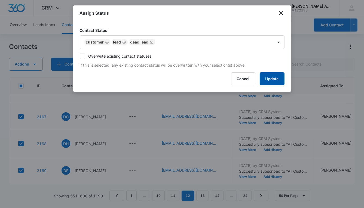
click at [264, 79] on button "Update" at bounding box center [272, 78] width 25 height 13
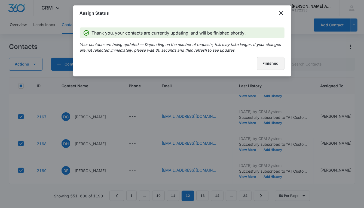
click at [260, 66] on button "Finished" at bounding box center [270, 63] width 27 height 13
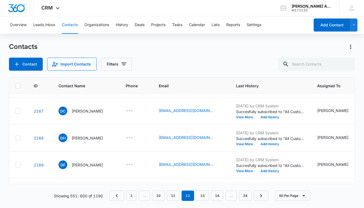
scroll to position [1074, 0]
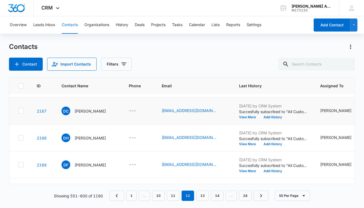
click at [22, 110] on icon at bounding box center [20, 111] width 5 height 5
click at [18, 111] on input "checkbox" at bounding box center [18, 111] width 0 height 0
checkbox input "true"
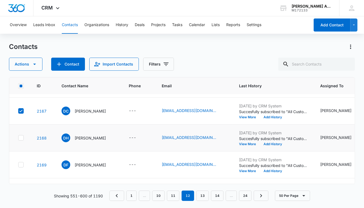
click at [23, 141] on td at bounding box center [19, 138] width 21 height 27
click at [21, 137] on icon at bounding box center [20, 138] width 3 height 2
click at [18, 138] on input "checkbox" at bounding box center [18, 138] width 0 height 0
checkbox input "true"
click at [21, 162] on icon at bounding box center [20, 164] width 5 height 5
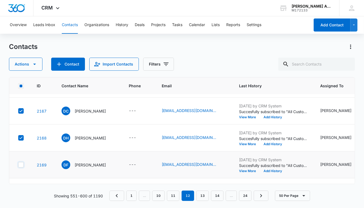
click at [18, 165] on input "checkbox" at bounding box center [18, 165] width 0 height 0
checkbox input "true"
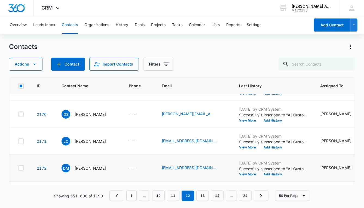
scroll to position [1153, 0]
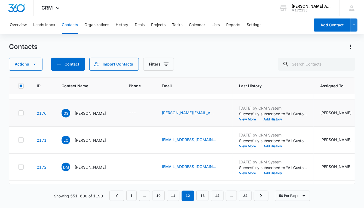
click at [20, 112] on icon at bounding box center [20, 113] width 3 height 2
click at [18, 113] on input "checkbox" at bounding box center [18, 113] width 0 height 0
checkbox input "true"
click at [21, 139] on icon at bounding box center [20, 140] width 3 height 2
click at [18, 140] on input "checkbox" at bounding box center [18, 140] width 0 height 0
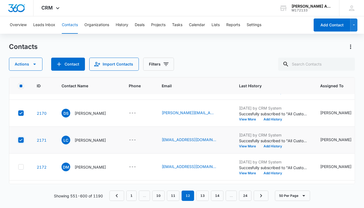
checkbox input "true"
click at [21, 165] on icon at bounding box center [20, 167] width 5 height 5
click at [18, 167] on input "checkbox" at bounding box center [18, 167] width 0 height 0
checkbox input "true"
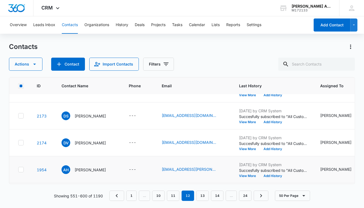
scroll to position [1232, 0]
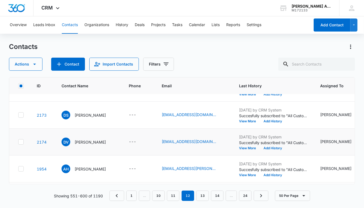
drag, startPoint x: 21, startPoint y: 116, endPoint x: 21, endPoint y: 133, distance: 17.1
click at [21, 118] on td at bounding box center [19, 115] width 21 height 27
click at [21, 143] on icon at bounding box center [20, 142] width 5 height 5
click at [18, 142] on input "checkbox" at bounding box center [18, 142] width 0 height 0
checkbox input "true"
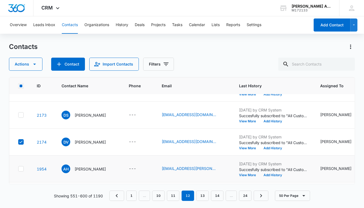
click at [23, 168] on icon at bounding box center [20, 168] width 5 height 5
click at [18, 169] on input "checkbox" at bounding box center [18, 169] width 0 height 0
checkbox input "true"
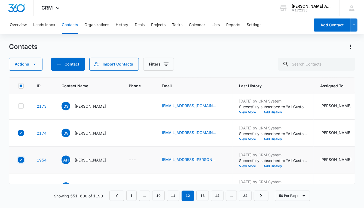
scroll to position [1260, 0]
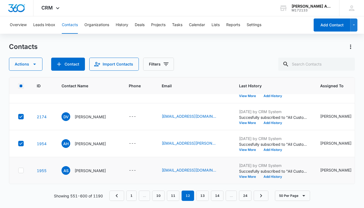
click at [20, 169] on icon at bounding box center [20, 170] width 3 height 2
click at [18, 171] on input "checkbox" at bounding box center [18, 171] width 0 height 0
checkbox input "true"
click at [26, 66] on button "Actions" at bounding box center [25, 64] width 33 height 13
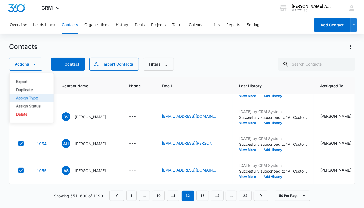
click at [29, 96] on div "Assign Type" at bounding box center [28, 98] width 24 height 4
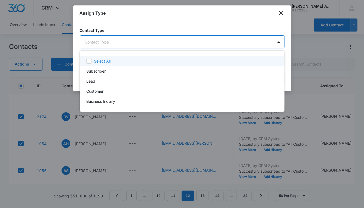
click at [137, 40] on body "CRM Apps Reputation Websites Forms CRM Email Social POS Content Ads Intelligenc…" at bounding box center [182, 104] width 364 height 208
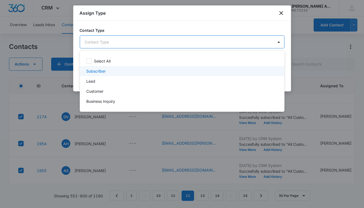
click at [104, 72] on p "Subscriber" at bounding box center [95, 71] width 19 height 6
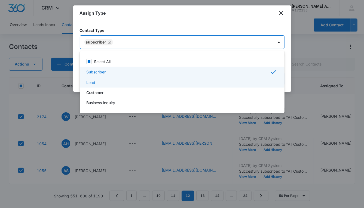
click at [98, 84] on div "Lead" at bounding box center [181, 83] width 190 height 6
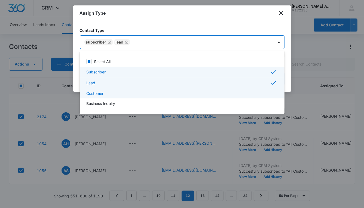
click at [100, 93] on p "Customer" at bounding box center [94, 94] width 17 height 6
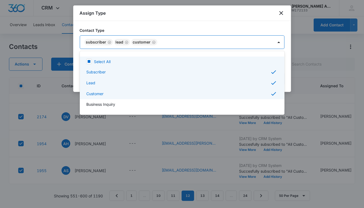
click at [178, 41] on div at bounding box center [182, 104] width 364 height 208
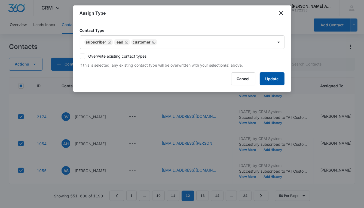
click at [267, 79] on button "Update" at bounding box center [272, 78] width 25 height 13
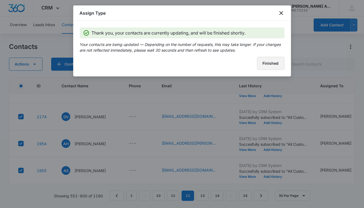
click at [266, 64] on button "Finished" at bounding box center [270, 63] width 27 height 13
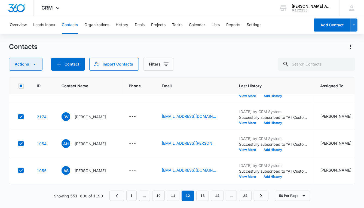
click at [34, 65] on icon "button" at bounding box center [34, 64] width 7 height 7
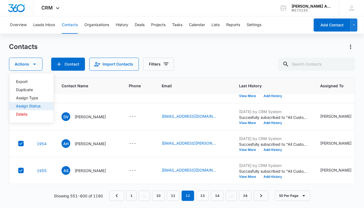
click at [37, 106] on div "Assign Status" at bounding box center [28, 106] width 24 height 4
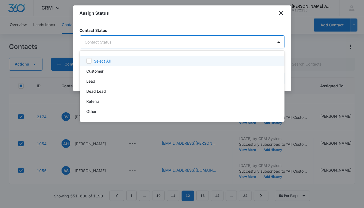
click at [155, 39] on body "CRM Apps Reputation Websites Forms CRM Email Social POS Content Ads Intelligenc…" at bounding box center [182, 104] width 364 height 208
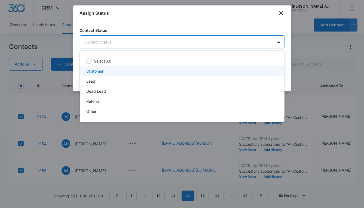
click at [101, 72] on p "Customer" at bounding box center [94, 71] width 17 height 6
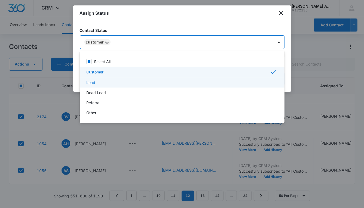
click at [95, 84] on div "Lead" at bounding box center [181, 83] width 190 height 6
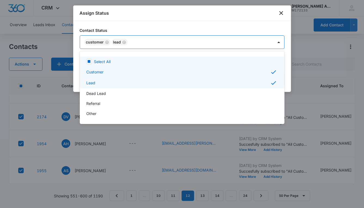
click at [194, 44] on div at bounding box center [182, 104] width 364 height 208
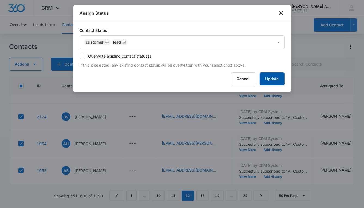
click at [262, 76] on button "Update" at bounding box center [272, 78] width 25 height 13
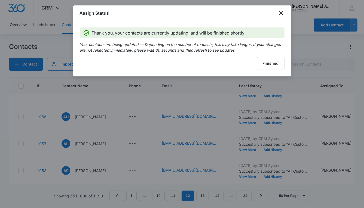
scroll to position [1179, 0]
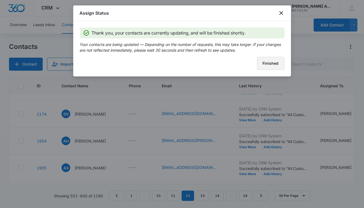
click at [270, 66] on button "Finished" at bounding box center [270, 63] width 27 height 13
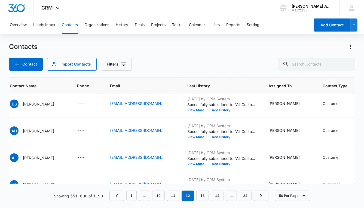
scroll to position [1081, 0]
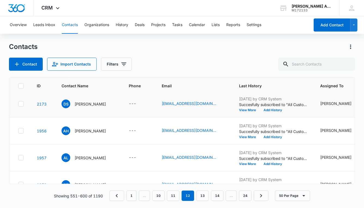
click at [20, 103] on icon at bounding box center [20, 104] width 3 height 2
click at [18, 104] on input "checkbox" at bounding box center [18, 104] width 0 height 0
checkbox input "true"
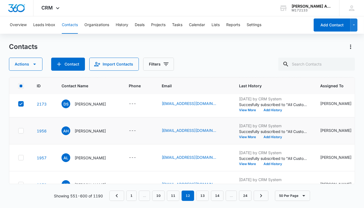
click at [20, 129] on icon at bounding box center [20, 130] width 5 height 5
click at [18, 131] on input "checkbox" at bounding box center [18, 131] width 0 height 0
checkbox input "true"
click at [19, 156] on icon at bounding box center [20, 157] width 5 height 5
click at [18, 158] on input "checkbox" at bounding box center [18, 158] width 0 height 0
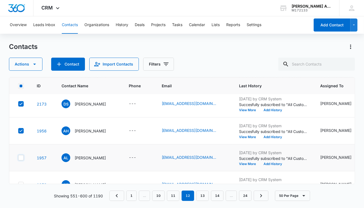
checkbox input "true"
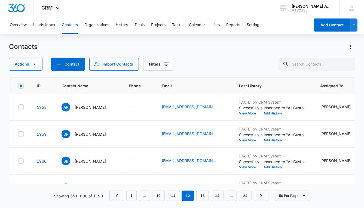
scroll to position [1148, 0]
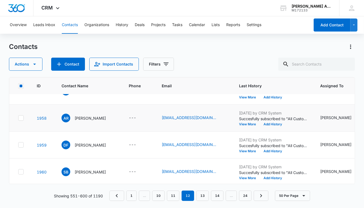
click at [20, 118] on icon at bounding box center [20, 118] width 3 height 2
click at [18, 118] on input "checkbox" at bounding box center [18, 118] width 0 height 0
checkbox input "true"
drag, startPoint x: 20, startPoint y: 143, endPoint x: 20, endPoint y: 146, distance: 2.8
click at [20, 143] on icon at bounding box center [20, 145] width 5 height 5
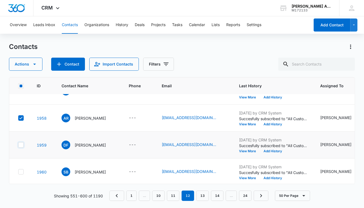
click at [18, 145] on input "checkbox" at bounding box center [18, 145] width 0 height 0
checkbox input "true"
click at [22, 169] on icon at bounding box center [20, 171] width 5 height 5
click at [18, 172] on input "checkbox" at bounding box center [18, 172] width 0 height 0
checkbox input "true"
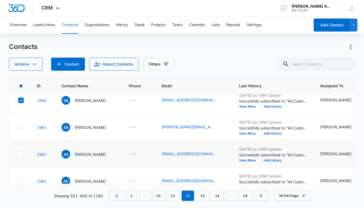
scroll to position [1220, 0]
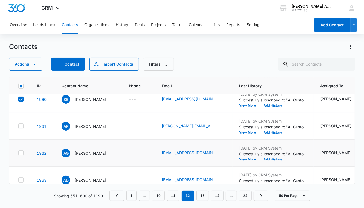
drag, startPoint x: 22, startPoint y: 127, endPoint x: 21, endPoint y: 139, distance: 12.0
click at [21, 129] on td at bounding box center [19, 126] width 21 height 27
drag, startPoint x: 21, startPoint y: 153, endPoint x: 21, endPoint y: 158, distance: 4.6
click at [21, 153] on icon at bounding box center [20, 153] width 5 height 5
click at [18, 153] on input "checkbox" at bounding box center [18, 153] width 0 height 0
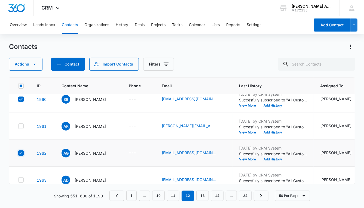
checkbox input "true"
click at [21, 126] on icon at bounding box center [20, 126] width 5 height 5
click at [18, 126] on input "checkbox" at bounding box center [18, 126] width 0 height 0
checkbox input "true"
click at [21, 178] on icon at bounding box center [20, 180] width 5 height 5
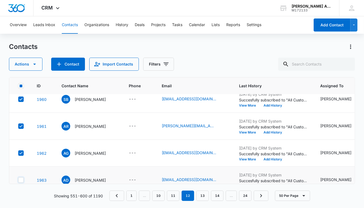
click at [18, 180] on input "checkbox" at bounding box center [18, 180] width 0 height 0
checkbox input "true"
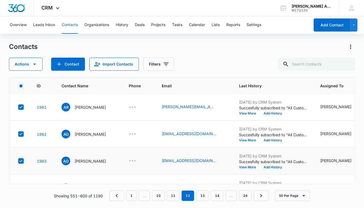
scroll to position [1260, 0]
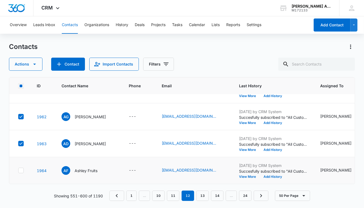
click at [24, 168] on td at bounding box center [19, 170] width 21 height 27
click at [21, 169] on icon at bounding box center [20, 170] width 3 height 2
click at [18, 171] on input "checkbox" at bounding box center [18, 171] width 0 height 0
checkbox input "true"
click at [24, 61] on button "Actions" at bounding box center [25, 64] width 33 height 13
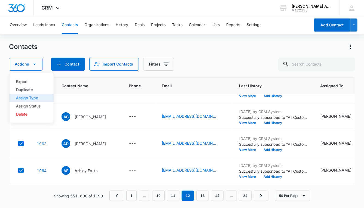
click at [30, 98] on div "Assign Type" at bounding box center [28, 98] width 24 height 4
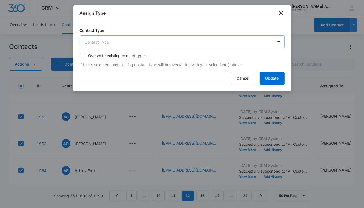
click at [117, 41] on body "CRM Apps Reputation Websites Forms CRM Email Social POS Content Ads Intelligenc…" at bounding box center [182, 104] width 364 height 208
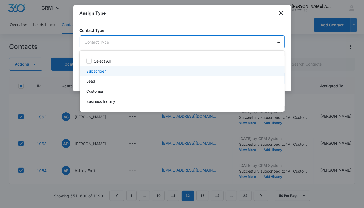
click at [94, 72] on p "Subscriber" at bounding box center [95, 71] width 19 height 6
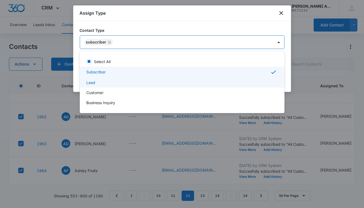
click at [91, 84] on p "Lead" at bounding box center [90, 83] width 9 height 6
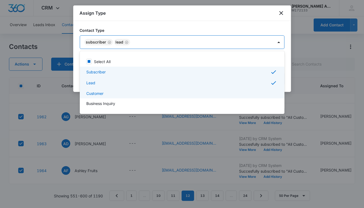
click at [92, 94] on p "Customer" at bounding box center [94, 94] width 17 height 6
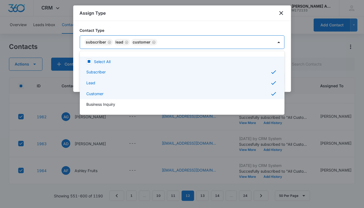
click at [172, 38] on div at bounding box center [182, 104] width 364 height 208
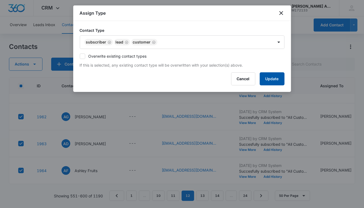
click at [262, 76] on button "Update" at bounding box center [272, 78] width 25 height 13
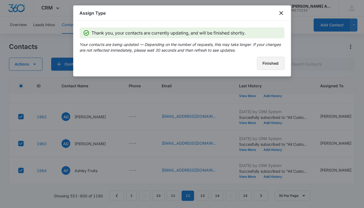
click at [259, 65] on button "Finished" at bounding box center [270, 63] width 27 height 13
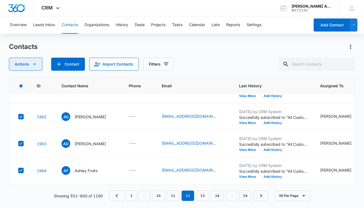
click at [24, 64] on button "Actions" at bounding box center [25, 64] width 33 height 13
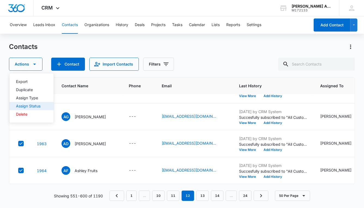
click at [21, 106] on div "Assign Status" at bounding box center [28, 106] width 24 height 4
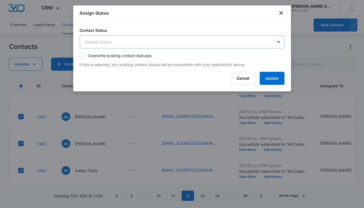
click at [118, 42] on body "CRM Apps Reputation Websites Forms CRM Email Social POS Content Ads Intelligenc…" at bounding box center [182, 104] width 364 height 208
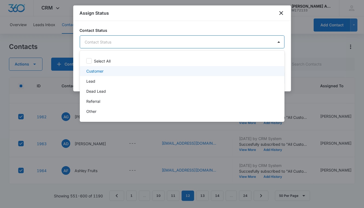
click at [98, 72] on p "Customer" at bounding box center [94, 71] width 17 height 6
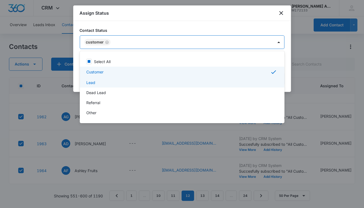
click at [94, 82] on p "Lead" at bounding box center [90, 83] width 9 height 6
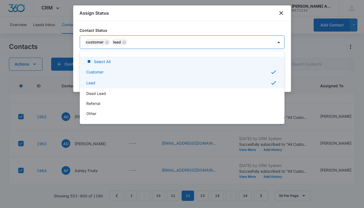
drag, startPoint x: 227, startPoint y: 43, endPoint x: 228, endPoint y: 46, distance: 3.0
click at [227, 43] on div at bounding box center [182, 104] width 364 height 208
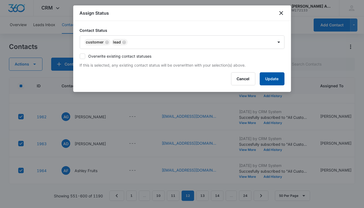
click at [268, 82] on button "Update" at bounding box center [272, 78] width 25 height 13
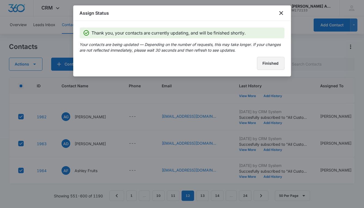
click at [263, 64] on button "Finished" at bounding box center [270, 63] width 27 height 13
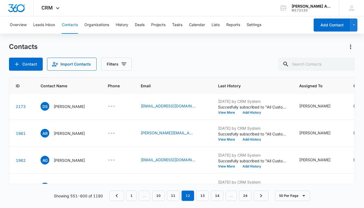
scroll to position [1079, 0]
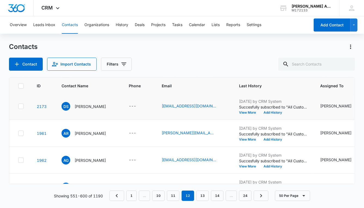
click at [20, 104] on icon at bounding box center [20, 106] width 5 height 5
click at [18, 106] on input "checkbox" at bounding box center [18, 106] width 0 height 0
checkbox input "true"
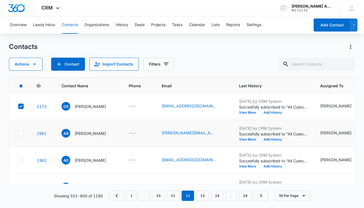
click at [23, 131] on icon at bounding box center [20, 133] width 5 height 5
click at [18, 133] on input "checkbox" at bounding box center [18, 133] width 0 height 0
checkbox input "true"
click at [23, 159] on icon at bounding box center [20, 160] width 5 height 5
click at [18, 160] on input "checkbox" at bounding box center [18, 160] width 0 height 0
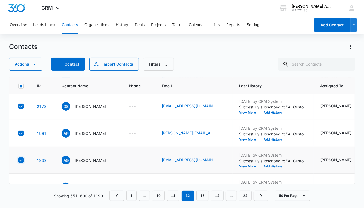
checkbox input "true"
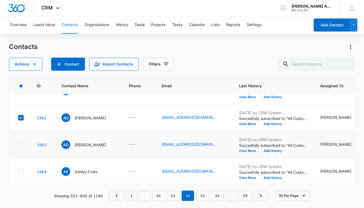
scroll to position [1118, 0]
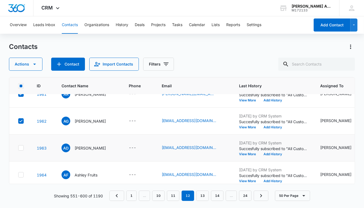
click at [21, 146] on icon at bounding box center [20, 148] width 5 height 5
click at [18, 148] on input "checkbox" at bounding box center [18, 148] width 0 height 0
checkbox input "true"
click at [21, 173] on icon at bounding box center [20, 174] width 5 height 5
click at [18, 175] on input "checkbox" at bounding box center [18, 175] width 0 height 0
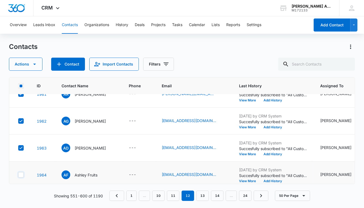
checkbox input "true"
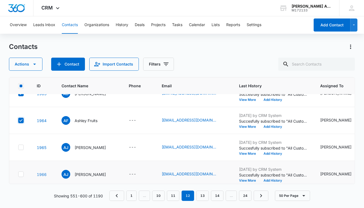
scroll to position [1173, 0]
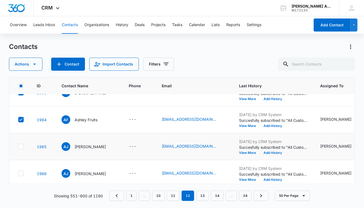
drag, startPoint x: 20, startPoint y: 146, endPoint x: 20, endPoint y: 154, distance: 8.2
click at [20, 146] on icon at bounding box center [20, 146] width 3 height 2
click at [18, 147] on input "checkbox" at bounding box center [18, 147] width 0 height 0
checkbox input "true"
click at [21, 171] on icon at bounding box center [20, 173] width 5 height 5
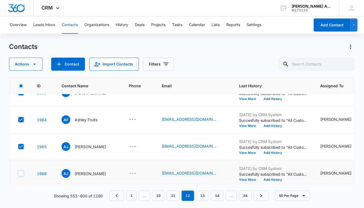
click at [18, 174] on input "checkbox" at bounding box center [18, 174] width 0 height 0
checkbox input "true"
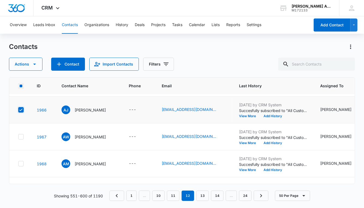
scroll to position [1238, 0]
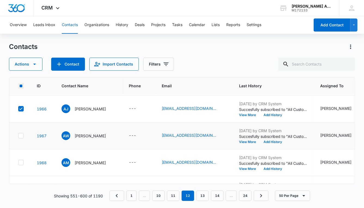
click at [21, 134] on icon at bounding box center [20, 135] width 5 height 5
click at [18, 136] on input "checkbox" at bounding box center [18, 136] width 0 height 0
checkbox input "true"
click at [20, 161] on icon at bounding box center [20, 162] width 5 height 5
click at [18, 163] on input "checkbox" at bounding box center [18, 163] width 0 height 0
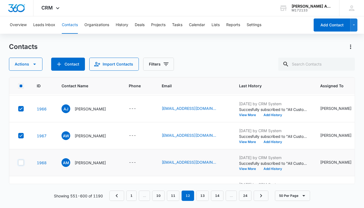
checkbox input "true"
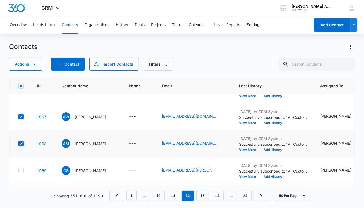
scroll to position [1260, 0]
click at [20, 169] on icon at bounding box center [20, 170] width 3 height 2
click at [18, 171] on input "checkbox" at bounding box center [18, 171] width 0 height 0
checkbox input "true"
click at [23, 66] on button "Actions" at bounding box center [25, 64] width 33 height 13
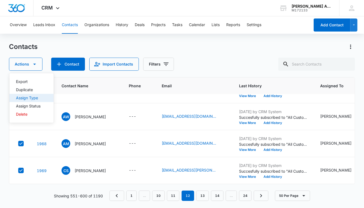
click at [30, 97] on div "Assign Type" at bounding box center [28, 98] width 24 height 4
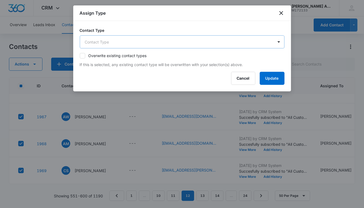
click at [139, 43] on body "CRM Apps Reputation Websites Forms CRM Email Social POS Content Ads Intelligenc…" at bounding box center [182, 104] width 364 height 208
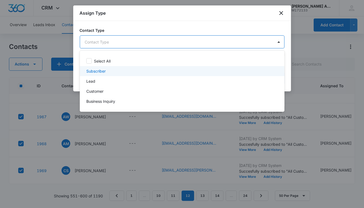
click at [100, 72] on p "Subscriber" at bounding box center [95, 71] width 19 height 6
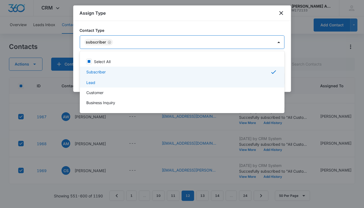
click at [95, 82] on div "Lead" at bounding box center [181, 83] width 190 height 6
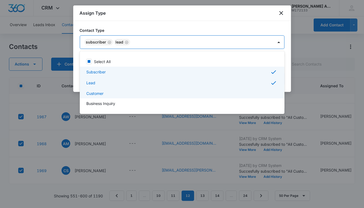
click at [107, 93] on div "Customer" at bounding box center [181, 94] width 190 height 6
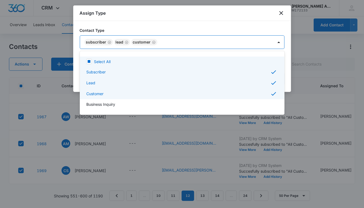
click at [212, 39] on div at bounding box center [182, 104] width 364 height 208
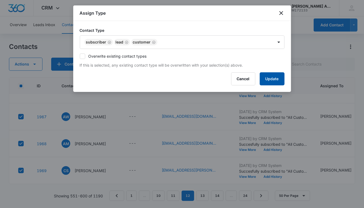
click at [265, 76] on button "Update" at bounding box center [272, 78] width 25 height 13
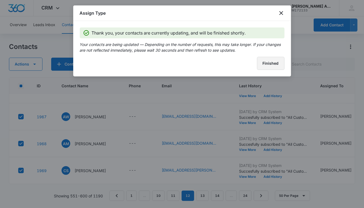
click at [267, 66] on button "Finished" at bounding box center [270, 63] width 27 height 13
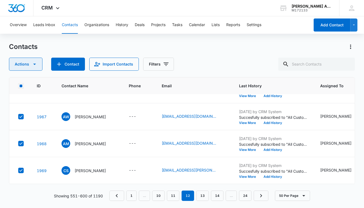
click at [26, 64] on button "Actions" at bounding box center [25, 64] width 33 height 13
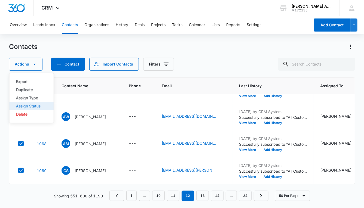
click at [31, 106] on div "Assign Status" at bounding box center [28, 106] width 24 height 4
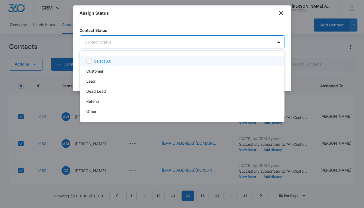
click at [111, 42] on body "CRM Apps Reputation Websites Forms CRM Email Social POS Content Ads Intelligenc…" at bounding box center [182, 104] width 364 height 208
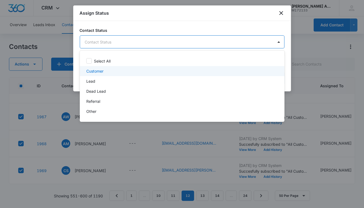
click at [94, 70] on p "Customer" at bounding box center [94, 71] width 17 height 6
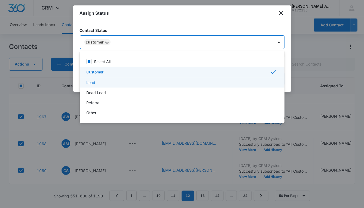
click at [94, 82] on p "Lead" at bounding box center [90, 83] width 9 height 6
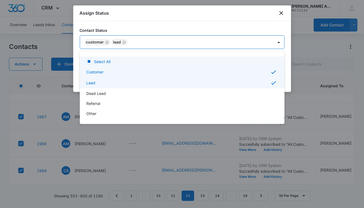
click at [213, 41] on div at bounding box center [182, 104] width 364 height 208
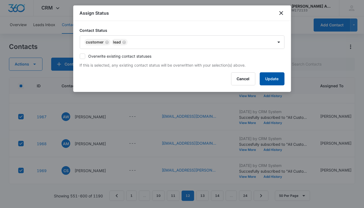
click at [262, 81] on button "Update" at bounding box center [272, 78] width 25 height 13
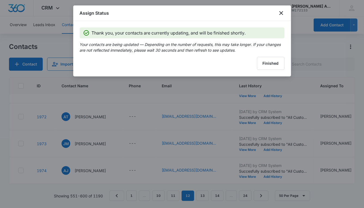
scroll to position [1125, 0]
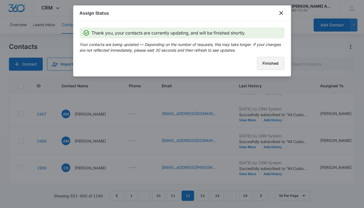
click at [263, 66] on button "Finished" at bounding box center [270, 63] width 27 height 13
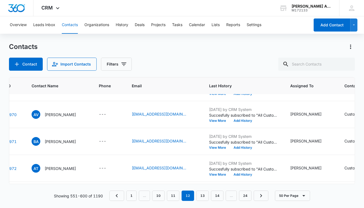
scroll to position [1071, 0]
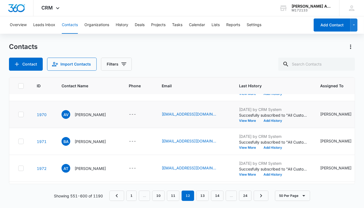
click at [20, 114] on icon at bounding box center [20, 114] width 3 height 2
click at [18, 115] on input "checkbox" at bounding box center [18, 115] width 0 height 0
checkbox input "true"
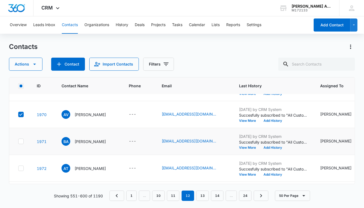
click at [21, 142] on icon at bounding box center [20, 141] width 5 height 5
click at [18, 142] on input "checkbox" at bounding box center [18, 141] width 0 height 0
checkbox input "true"
click at [21, 171] on td at bounding box center [19, 168] width 21 height 27
click at [21, 168] on icon at bounding box center [20, 168] width 5 height 5
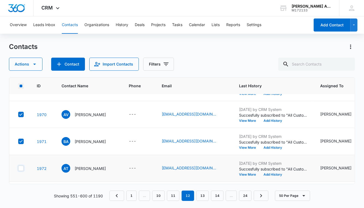
click at [18, 168] on input "checkbox" at bounding box center [18, 168] width 0 height 0
checkbox input "true"
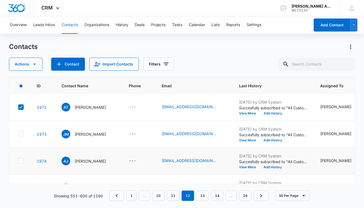
scroll to position [1130, 0]
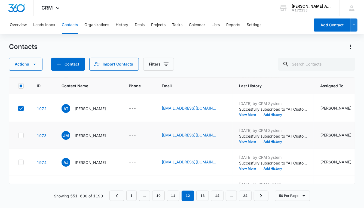
drag, startPoint x: 21, startPoint y: 137, endPoint x: 21, endPoint y: 146, distance: 9.0
click at [21, 137] on td at bounding box center [19, 135] width 21 height 27
click at [19, 163] on icon at bounding box center [20, 162] width 5 height 5
click at [18, 163] on input "checkbox" at bounding box center [18, 162] width 0 height 0
checkbox input "true"
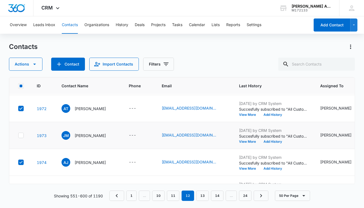
click at [20, 133] on icon at bounding box center [20, 135] width 5 height 5
click at [18, 135] on input "checkbox" at bounding box center [18, 135] width 0 height 0
checkbox input "true"
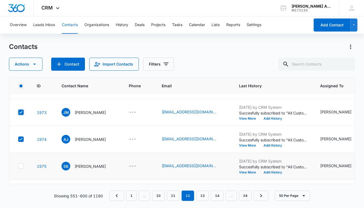
scroll to position [1211, 0]
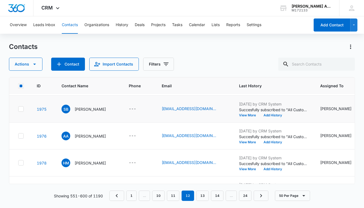
click at [21, 110] on icon at bounding box center [20, 109] width 5 height 5
click at [18, 109] on input "checkbox" at bounding box center [18, 109] width 0 height 0
checkbox input "true"
drag, startPoint x: 21, startPoint y: 135, endPoint x: 21, endPoint y: 145, distance: 10.1
click at [21, 135] on icon at bounding box center [20, 136] width 3 height 2
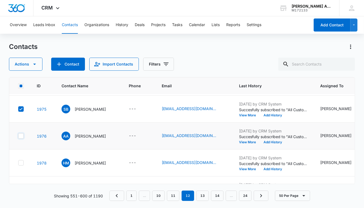
click at [18, 136] on input "checkbox" at bounding box center [18, 136] width 0 height 0
checkbox input "true"
click at [21, 160] on label at bounding box center [21, 162] width 6 height 5
click at [18, 163] on input "checkbox" at bounding box center [18, 163] width 0 height 0
checkbox input "true"
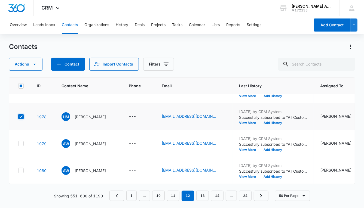
scroll to position [1260, 0]
click at [23, 141] on icon at bounding box center [20, 143] width 5 height 5
click at [18, 144] on input "checkbox" at bounding box center [18, 144] width 0 height 0
checkbox input "true"
click at [23, 169] on icon at bounding box center [20, 170] width 5 height 5
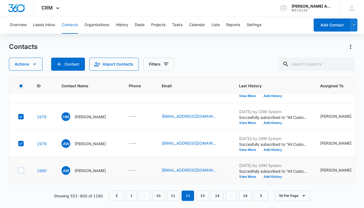
click at [18, 171] on input "checkbox" at bounding box center [18, 171] width 0 height 0
checkbox input "true"
click at [26, 64] on button "Actions" at bounding box center [25, 64] width 33 height 13
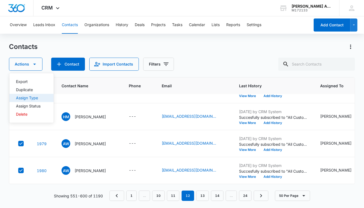
click at [32, 97] on div "Assign Type" at bounding box center [28, 98] width 24 height 4
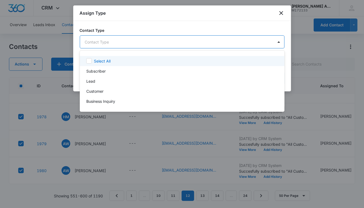
click at [122, 39] on body "CRM Apps Reputation Websites Forms CRM Email Social POS Content Ads Intelligenc…" at bounding box center [182, 104] width 364 height 208
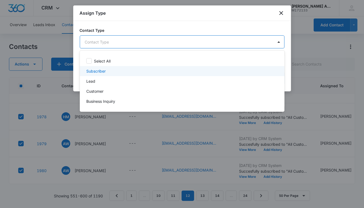
click at [99, 70] on p "Subscriber" at bounding box center [95, 71] width 19 height 6
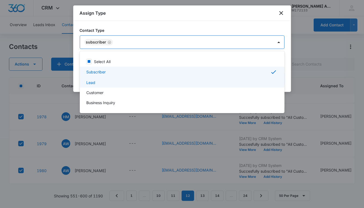
click at [92, 82] on p "Lead" at bounding box center [90, 83] width 9 height 6
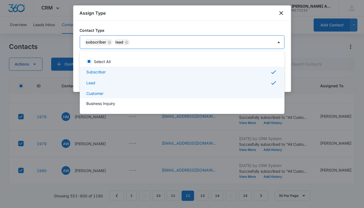
click at [95, 92] on p "Customer" at bounding box center [94, 94] width 17 height 6
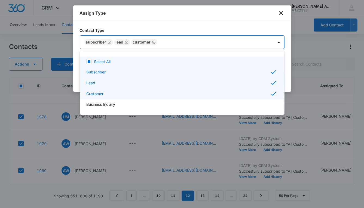
drag, startPoint x: 185, startPoint y: 43, endPoint x: 193, endPoint y: 48, distance: 9.4
click at [185, 43] on div at bounding box center [182, 104] width 364 height 208
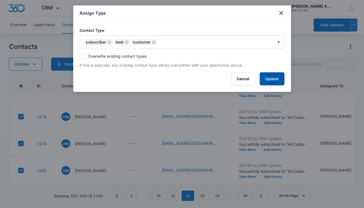
click at [268, 79] on button "Update" at bounding box center [272, 78] width 25 height 13
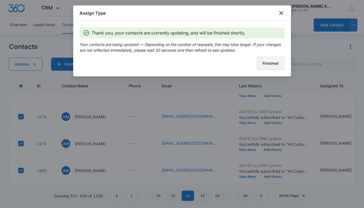
click at [259, 66] on button "Finished" at bounding box center [270, 63] width 27 height 13
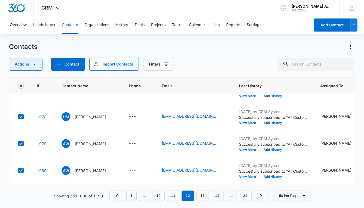
click at [33, 64] on icon "button" at bounding box center [34, 64] width 7 height 7
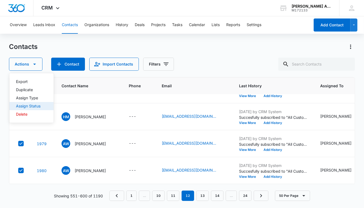
click at [25, 104] on div "Assign Status" at bounding box center [28, 106] width 24 height 4
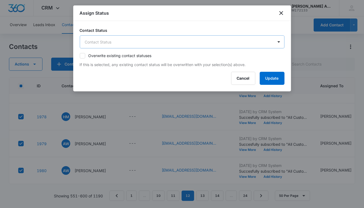
click at [114, 42] on body "CRM Apps Reputation Websites Forms CRM Email Social POS Content Ads Intelligenc…" at bounding box center [182, 104] width 364 height 208
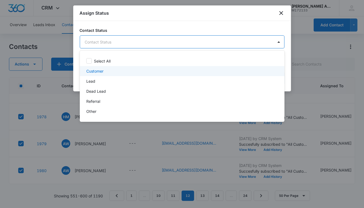
click at [101, 73] on p "Customer" at bounding box center [94, 71] width 17 height 6
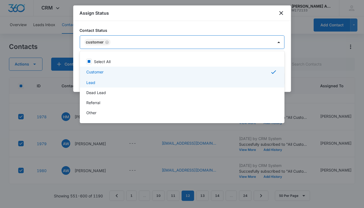
click at [97, 86] on div "Lead" at bounding box center [182, 83] width 205 height 10
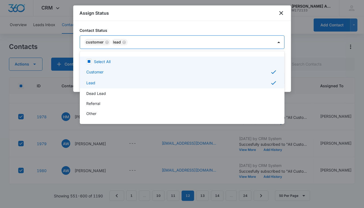
click at [226, 45] on div at bounding box center [182, 104] width 364 height 208
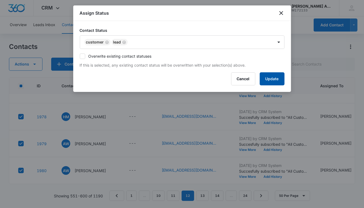
click at [263, 79] on button "Update" at bounding box center [272, 78] width 25 height 13
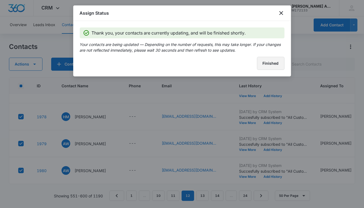
click at [263, 63] on button "Finished" at bounding box center [270, 63] width 27 height 13
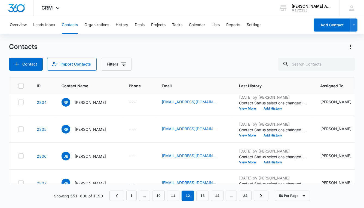
scroll to position [0, 0]
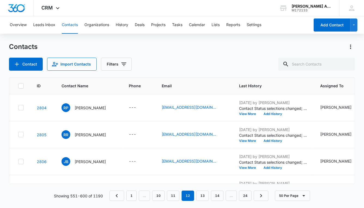
click at [72, 25] on button "Contacts" at bounding box center [70, 24] width 16 height 17
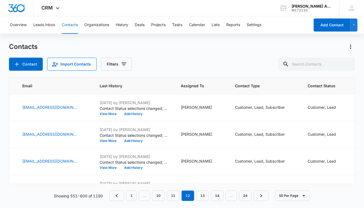
scroll to position [0, 140]
click at [203, 195] on link "13" at bounding box center [202, 196] width 13 height 10
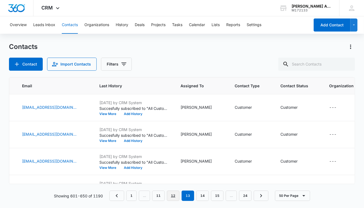
click at [173, 196] on link "12" at bounding box center [173, 196] width 13 height 10
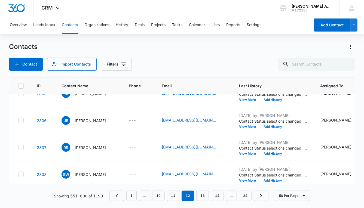
scroll to position [0, 0]
